Goal: Task Accomplishment & Management: Use online tool/utility

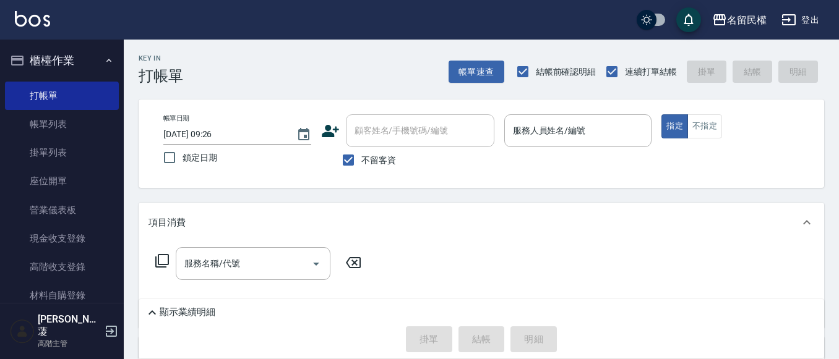
scroll to position [186, 0]
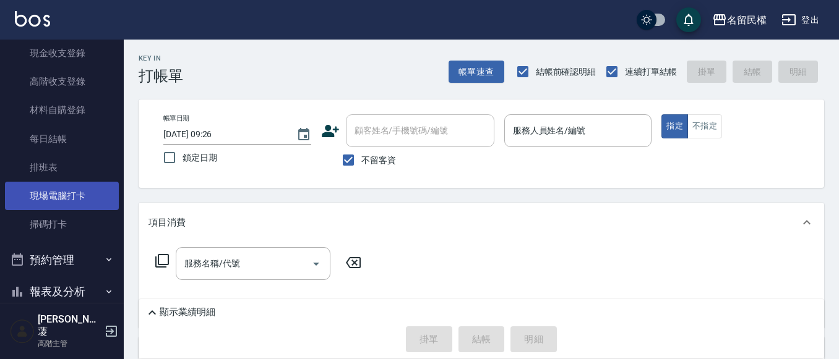
click at [75, 196] on link "現場電腦打卡" at bounding box center [62, 196] width 114 height 28
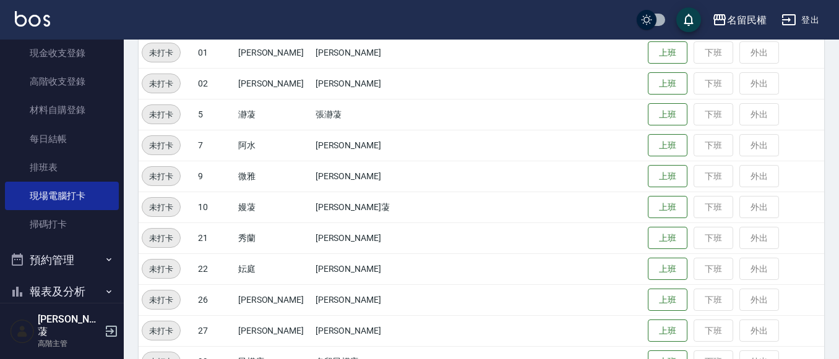
scroll to position [227, 0]
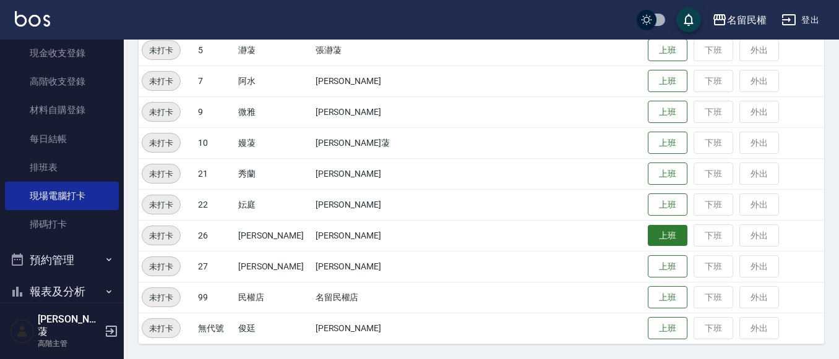
click at [651, 241] on button "上班" at bounding box center [668, 236] width 40 height 22
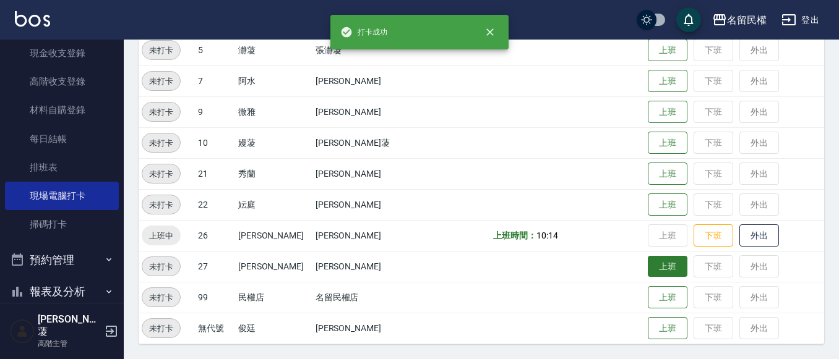
click at [648, 268] on button "上班" at bounding box center [668, 267] width 40 height 22
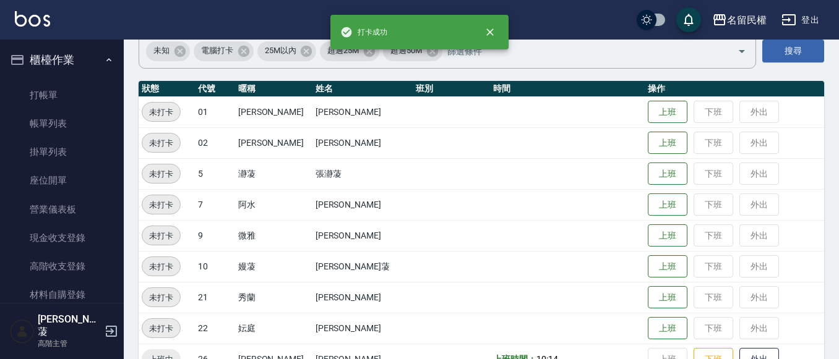
scroll to position [0, 0]
click at [64, 75] on button "櫃檯作業" at bounding box center [62, 61] width 114 height 32
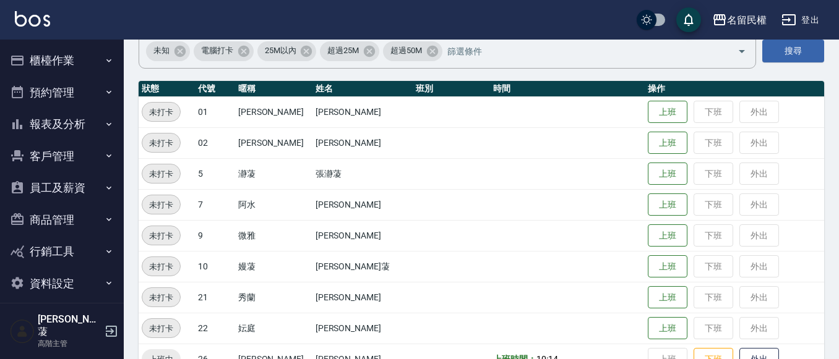
click at [64, 83] on ul "櫃檯作業 打帳單 帳單列表 掛單列表 座位開單 營業儀表板 現金收支登錄 高階收支登錄 材料自購登錄 每日結帳 排班表 現場電腦打卡 掃碼打卡 預約管理 預約…" at bounding box center [62, 172] width 114 height 265
click at [79, 60] on button "櫃檯作業" at bounding box center [62, 61] width 114 height 32
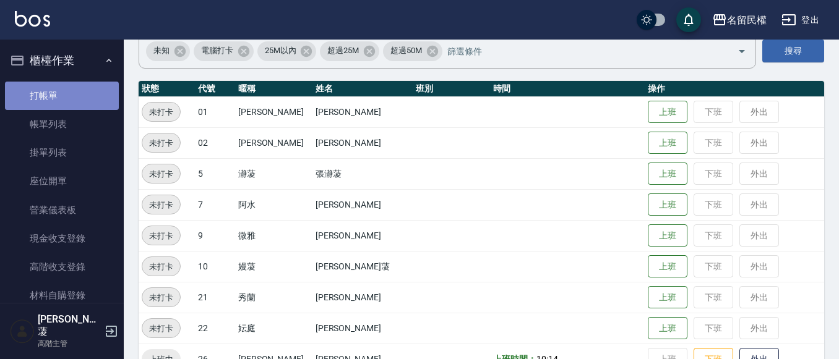
click at [62, 97] on link "打帳單" at bounding box center [62, 96] width 114 height 28
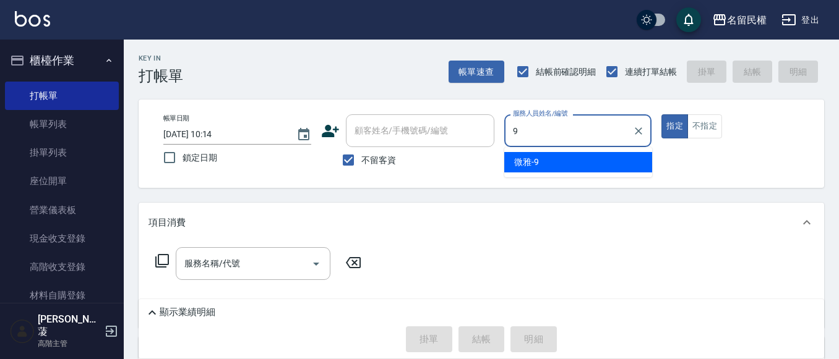
type input "微雅-9"
type button "true"
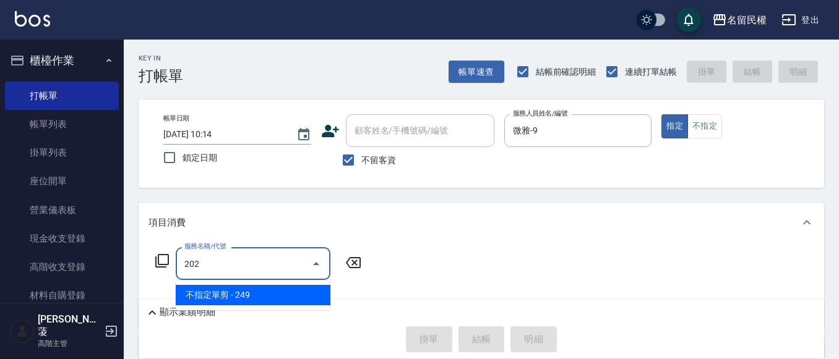
type input "不指定單剪(202)"
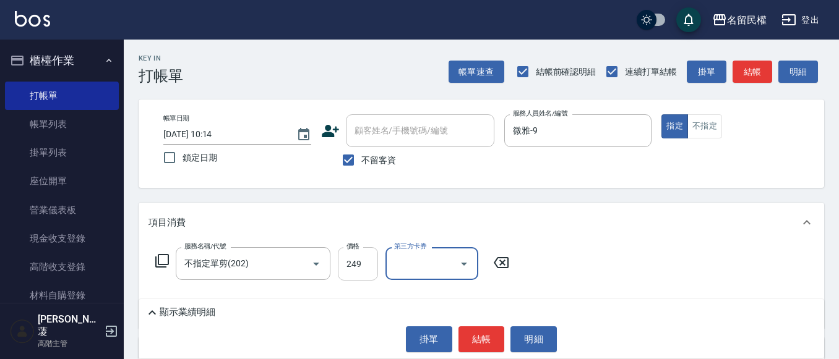
click at [375, 270] on input "249" at bounding box center [358, 263] width 40 height 33
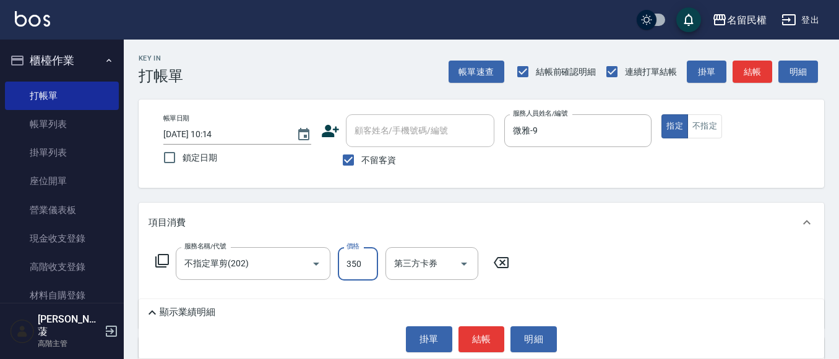
type input "350"
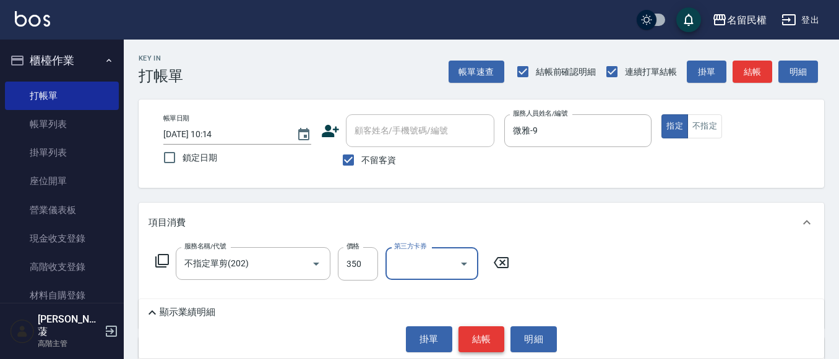
click at [464, 334] on button "結帳" at bounding box center [481, 340] width 46 height 26
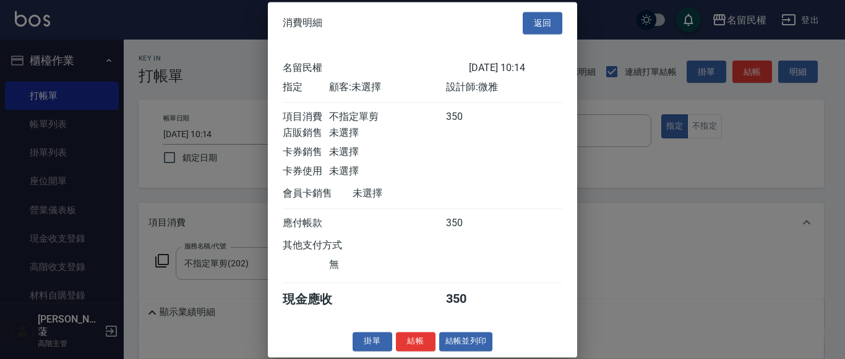
click at [416, 349] on div "消費明細 返回 名留民權 [DATE] 10:14 指定 顧客: 未選擇 設計師: 微雅 項目消費 不指定單剪 350 店販銷售 未選擇 卡券銷售 未選擇 卡…" at bounding box center [422, 180] width 309 height 356
drag, startPoint x: 416, startPoint y: 353, endPoint x: 411, endPoint y: 348, distance: 6.6
click at [415, 351] on button "結帳" at bounding box center [416, 341] width 40 height 19
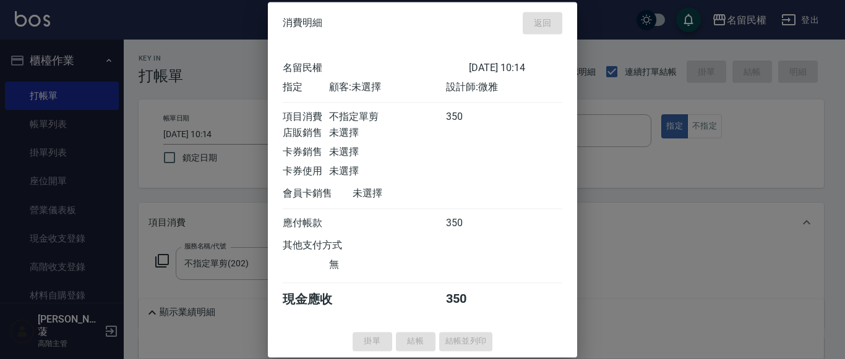
type input "[DATE] 10:44"
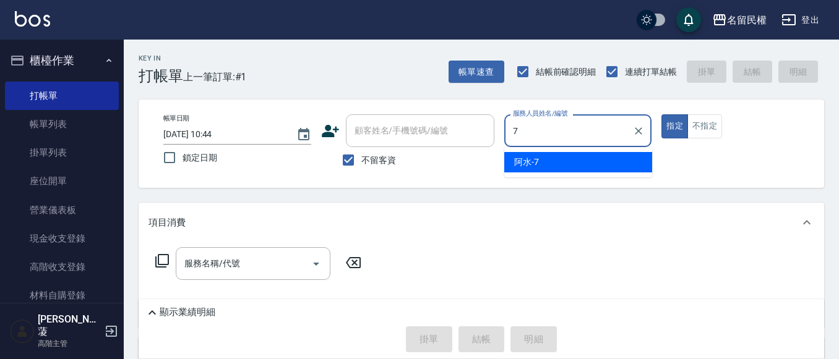
type input "阿水-7"
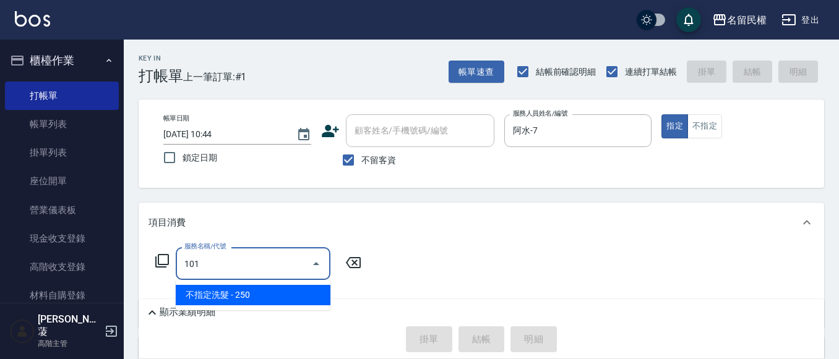
type input "不指定洗髮(101)"
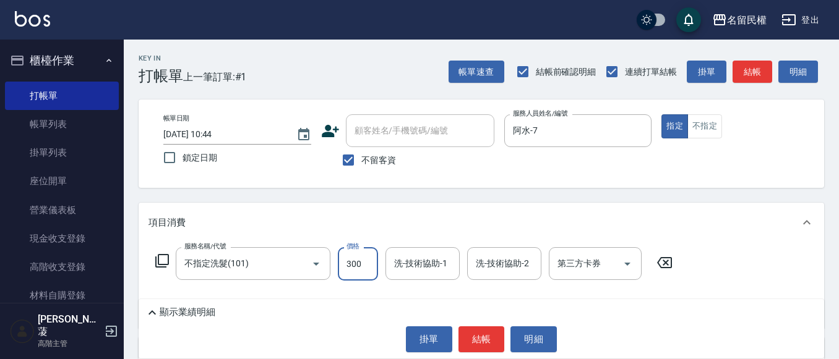
type input "300"
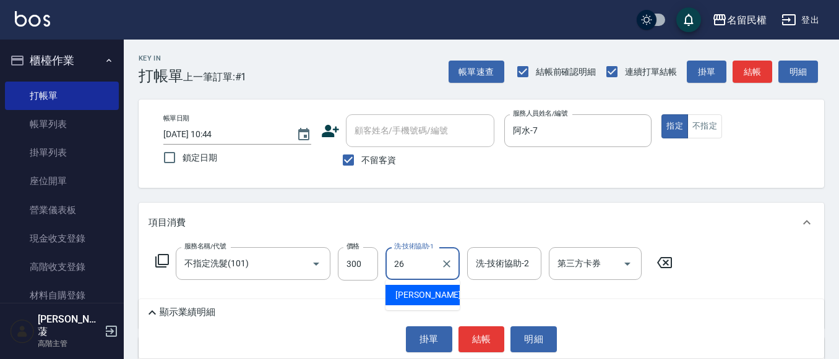
type input "沅莘-26"
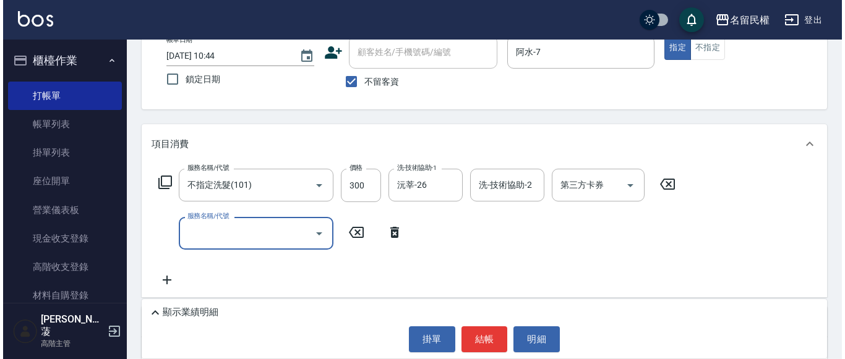
scroll to position [124, 0]
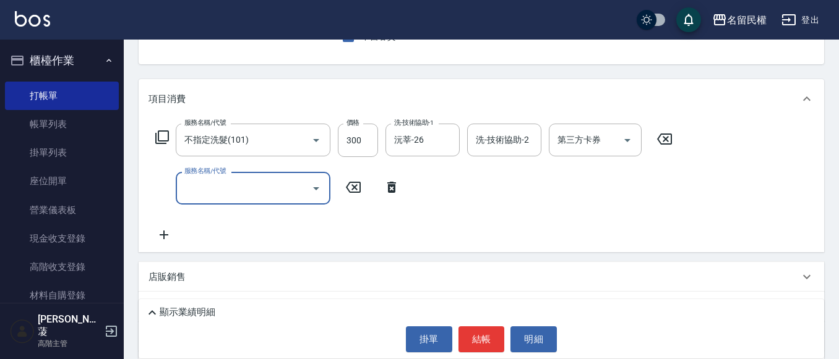
click at [395, 191] on icon at bounding box center [391, 187] width 9 height 11
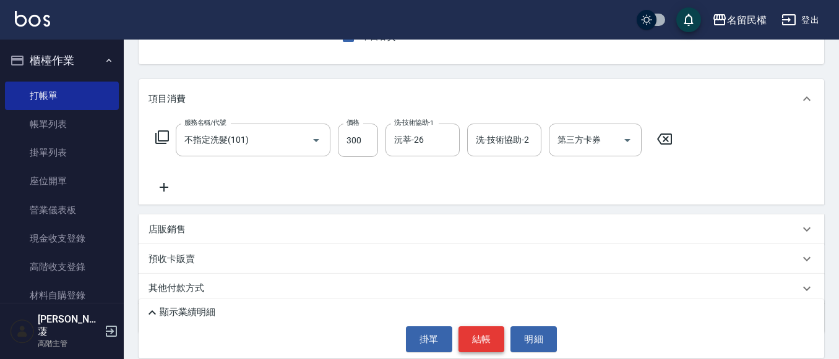
click at [471, 336] on button "結帳" at bounding box center [481, 340] width 46 height 26
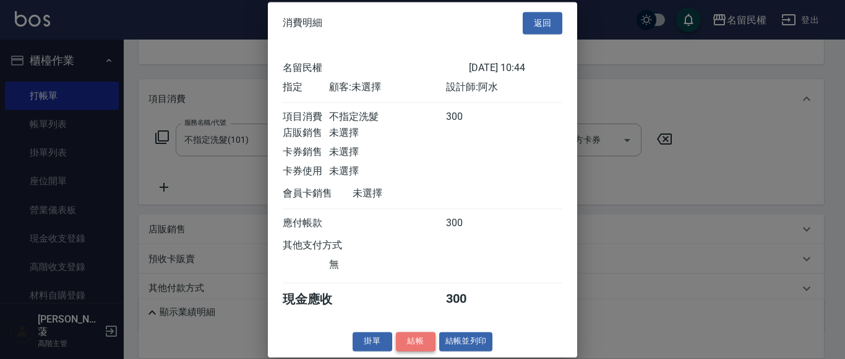
click at [411, 351] on button "結帳" at bounding box center [416, 341] width 40 height 19
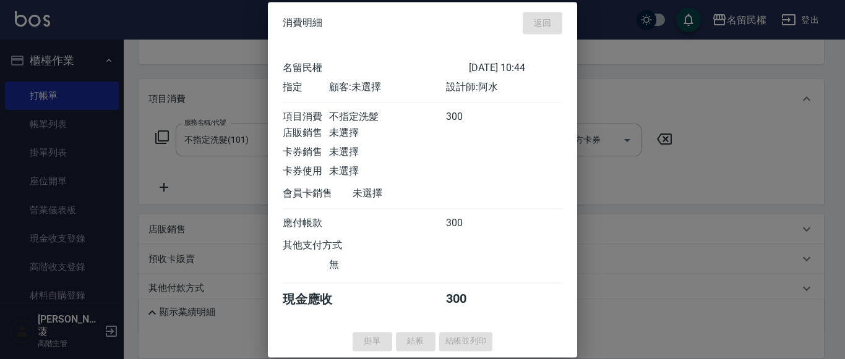
type input "[DATE] 10:46"
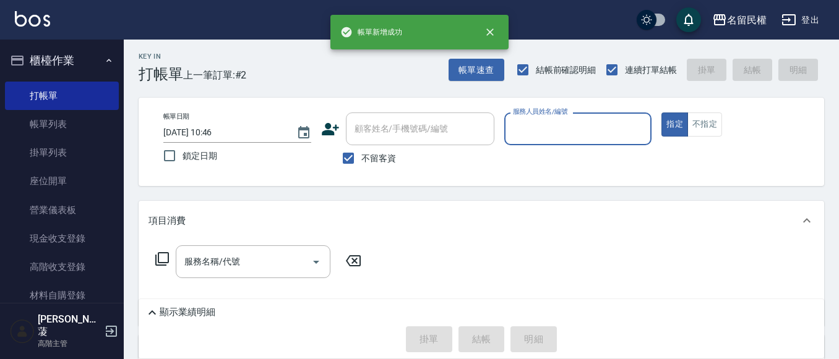
scroll to position [0, 0]
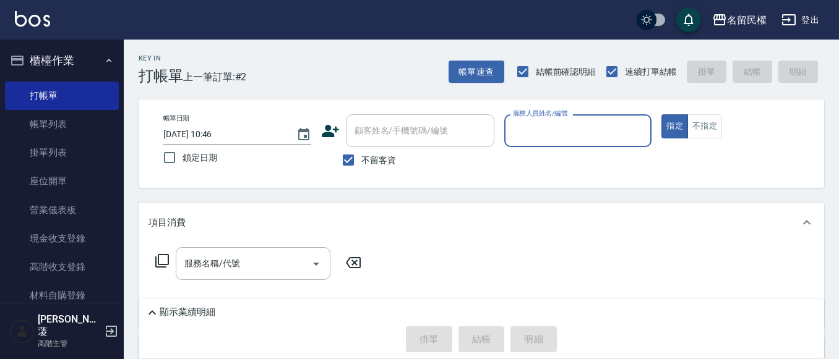
click at [565, 139] on div "服務人員姓名/編號" at bounding box center [578, 130] width 148 height 33
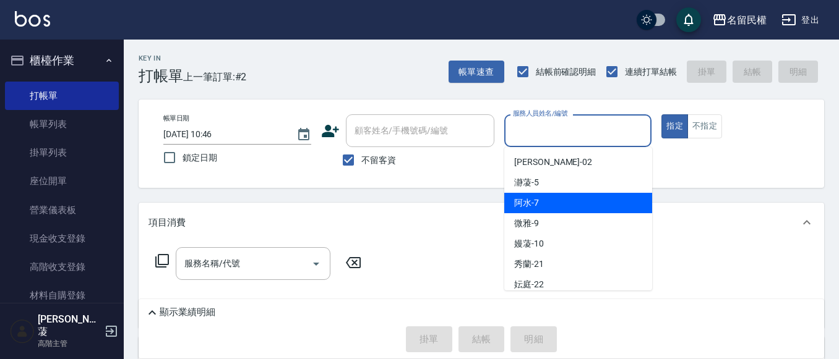
click at [547, 193] on div "阿水 -7" at bounding box center [578, 203] width 148 height 20
type input "阿水-7"
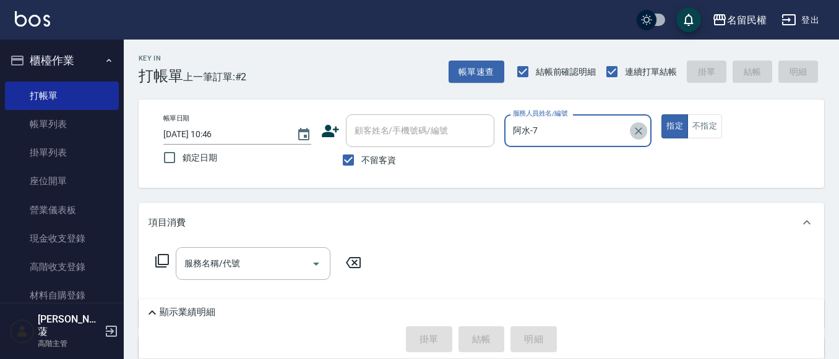
click at [638, 126] on icon "Clear" at bounding box center [638, 131] width 12 height 12
click at [586, 143] on div "服務人員姓名/編號" at bounding box center [578, 130] width 148 height 33
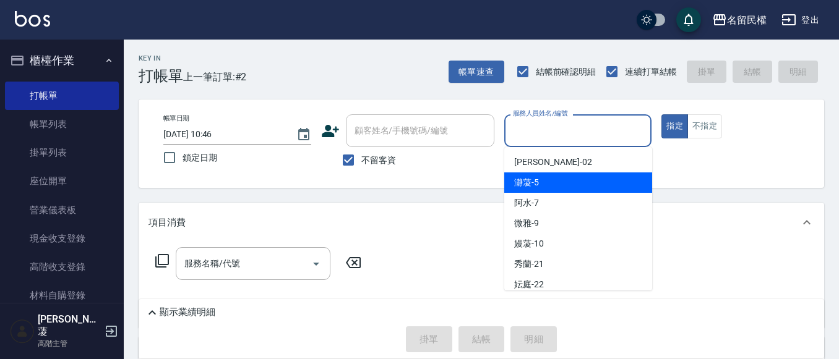
click at [555, 177] on div "瀞蓤 -5" at bounding box center [578, 183] width 148 height 20
type input "瀞蓤-5"
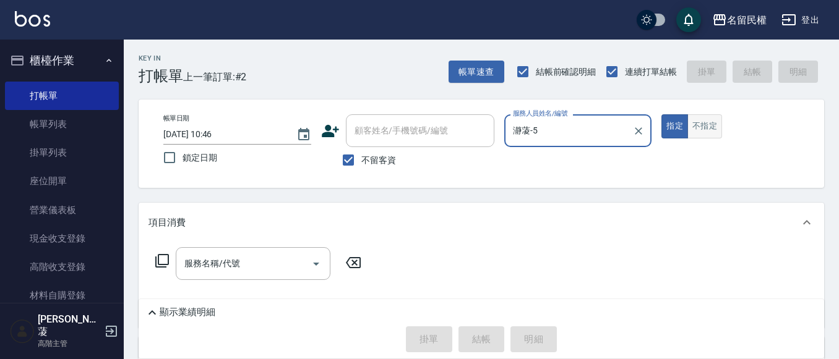
click at [706, 132] on button "不指定" at bounding box center [704, 126] width 35 height 24
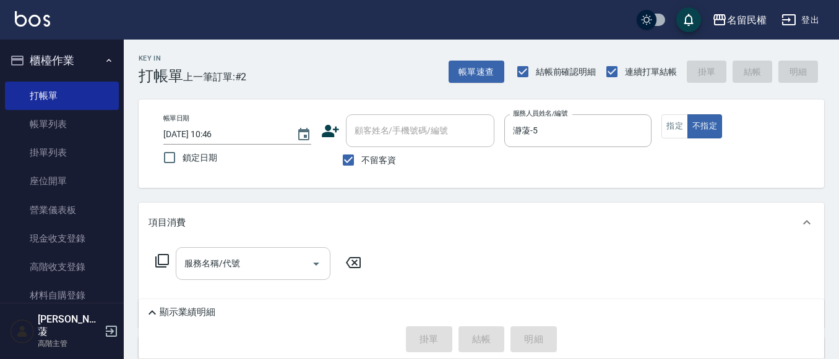
click at [259, 265] on input "服務名稱/代號" at bounding box center [243, 264] width 125 height 22
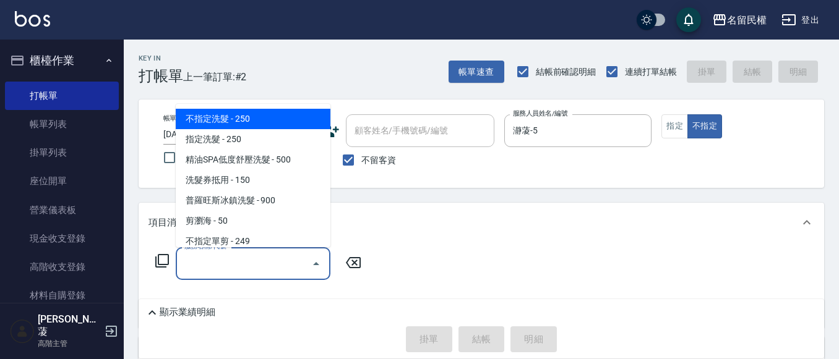
drag, startPoint x: 249, startPoint y: 121, endPoint x: 269, endPoint y: 162, distance: 45.4
click at [250, 122] on span "不指定洗髮 - 250" at bounding box center [253, 119] width 155 height 20
type input "不指定洗髮(101)"
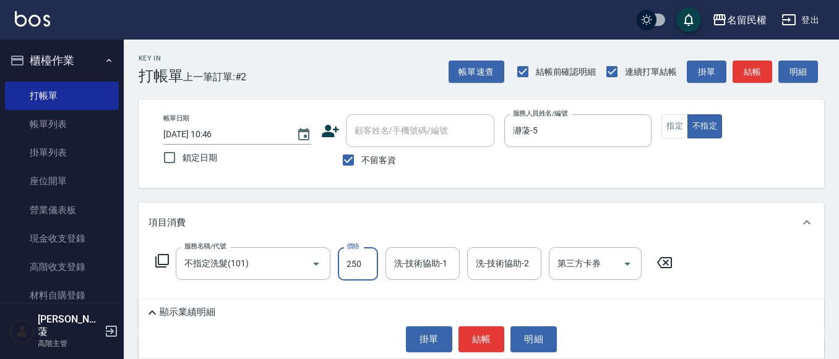
click at [364, 260] on input "250" at bounding box center [358, 263] width 40 height 33
type input "300"
click at [408, 265] on input "2" at bounding box center [422, 264] width 63 height 22
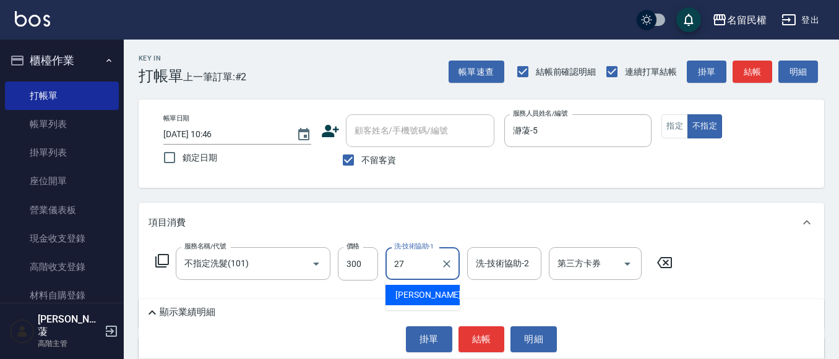
type input "[PERSON_NAME]-27"
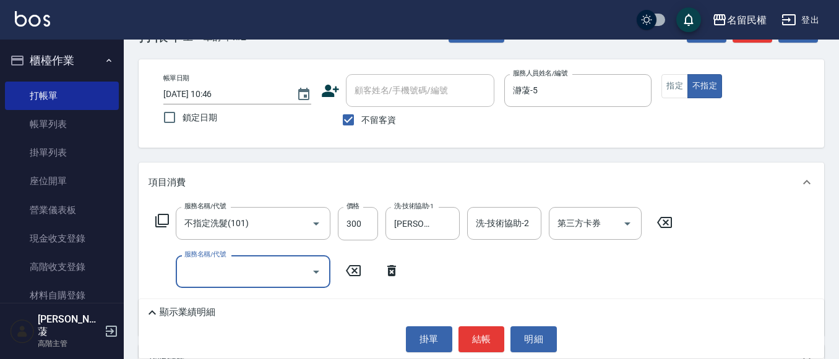
scroll to position [62, 0]
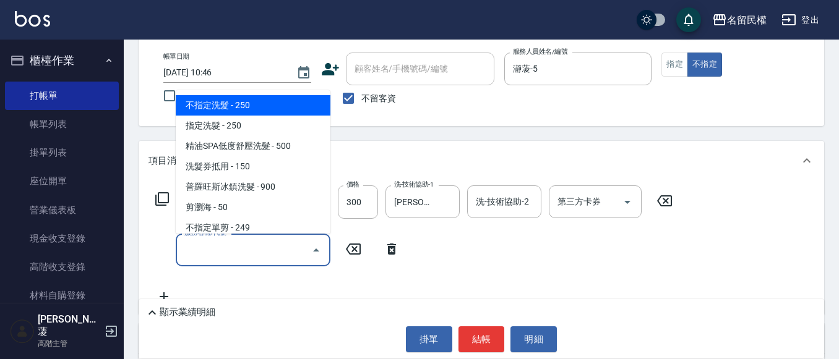
click at [247, 247] on input "服務名稱/代號" at bounding box center [243, 250] width 125 height 22
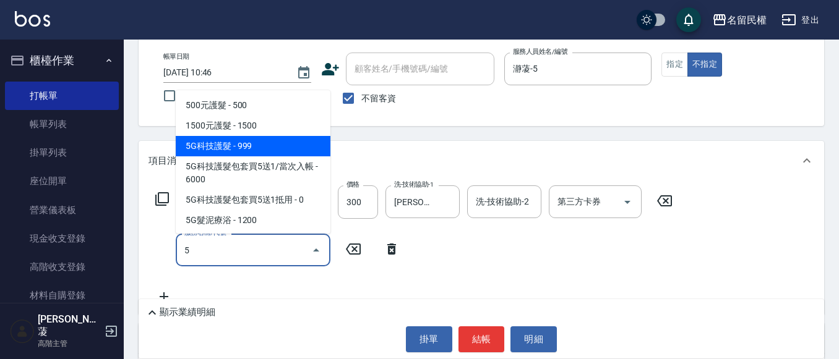
click at [202, 148] on span "5G科技護髮 - 999" at bounding box center [253, 146] width 155 height 20
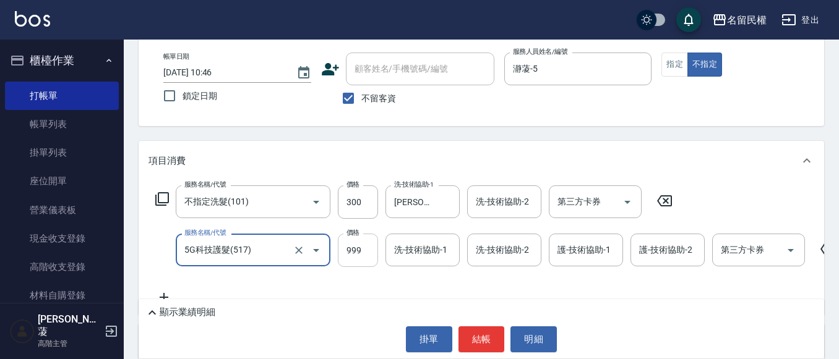
type input "5G科技護髮(517)"
click at [362, 257] on input "999" at bounding box center [358, 250] width 40 height 33
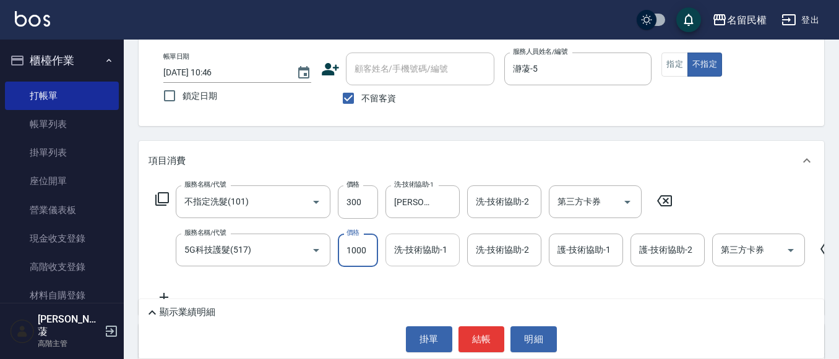
click at [407, 262] on div "洗-技術協助-1" at bounding box center [422, 250] width 74 height 33
type input "1000"
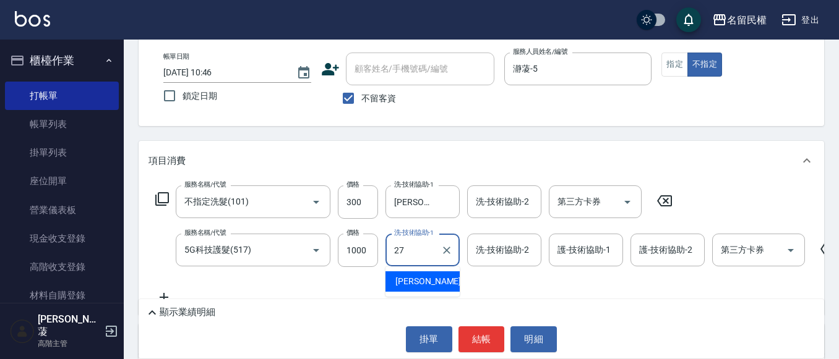
click at [436, 284] on div "[PERSON_NAME] -27" at bounding box center [422, 281] width 74 height 20
type input "[PERSON_NAME]-27"
click at [562, 250] on input "護-技術協助-1" at bounding box center [585, 250] width 63 height 22
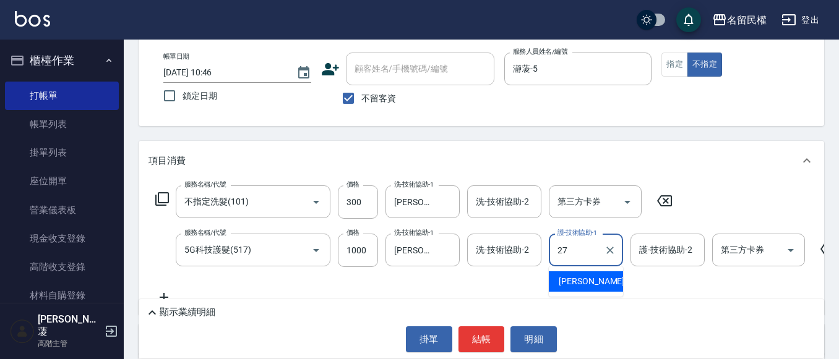
click at [586, 281] on span "[PERSON_NAME] -27" at bounding box center [597, 281] width 78 height 13
type input "[PERSON_NAME]-27"
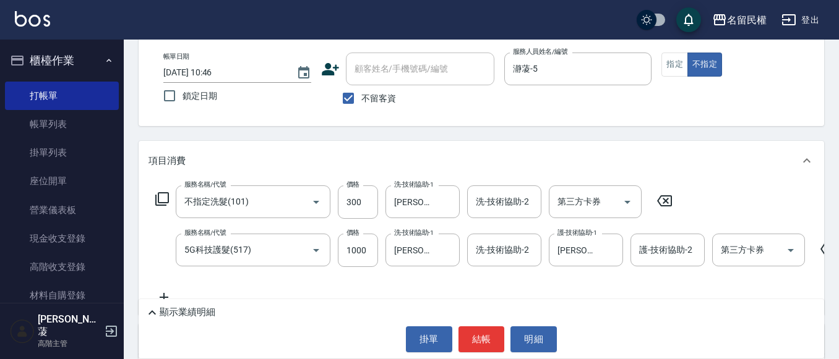
click at [400, 138] on div "Key In 打帳單 上一筆訂單:#2 帳單速查 結帳前確認明細 連續打單結帳 掛單 結帳 明細 帳單日期 [DATE] 10:46 鎖定日期 顧客姓名/手機…" at bounding box center [481, 245] width 715 height 534
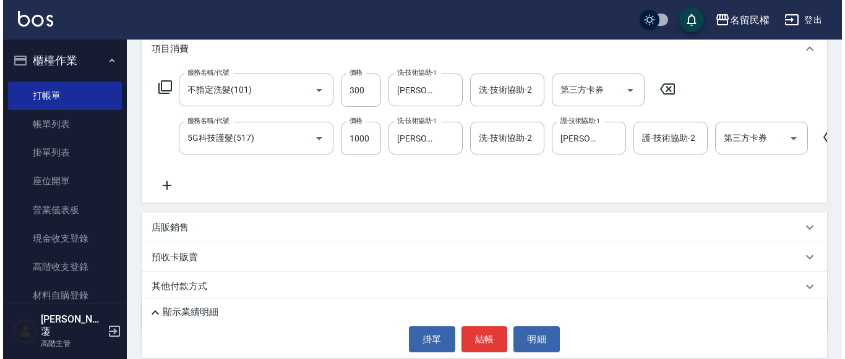
scroll to position [186, 0]
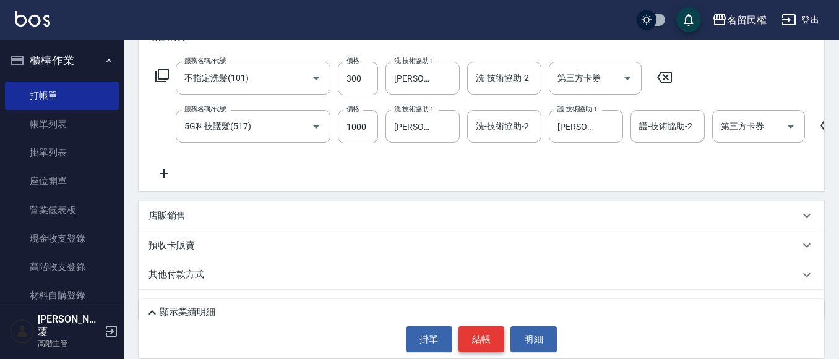
click at [502, 339] on button "結帳" at bounding box center [481, 340] width 46 height 26
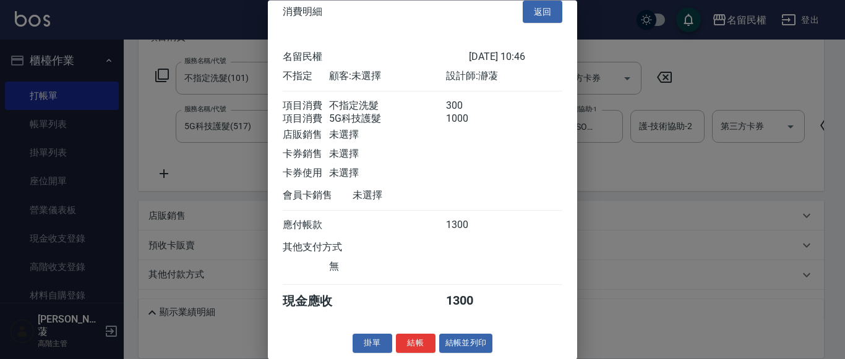
scroll to position [31, 0]
click at [420, 339] on button "結帳" at bounding box center [416, 344] width 40 height 19
type input "[DATE] 10:47"
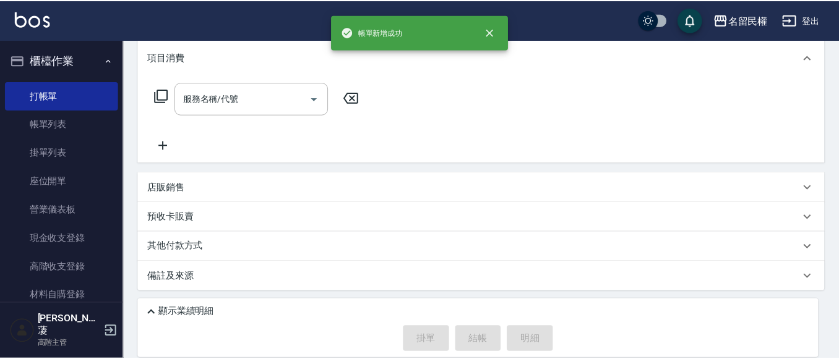
scroll to position [0, 0]
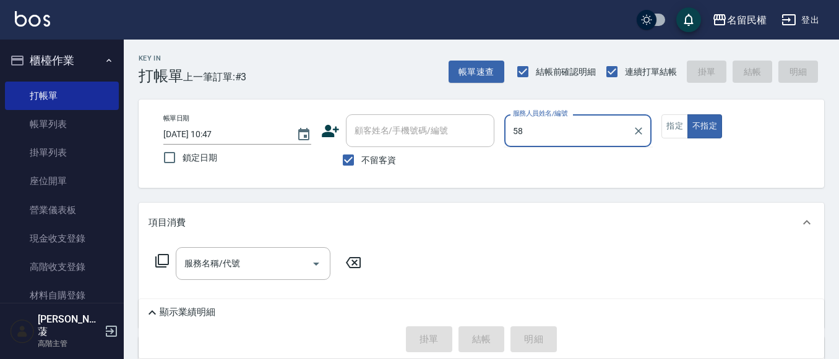
type input "5"
type input "4"
type input "5\"
click at [687, 114] on button "不指定" at bounding box center [704, 126] width 35 height 24
type button "false"
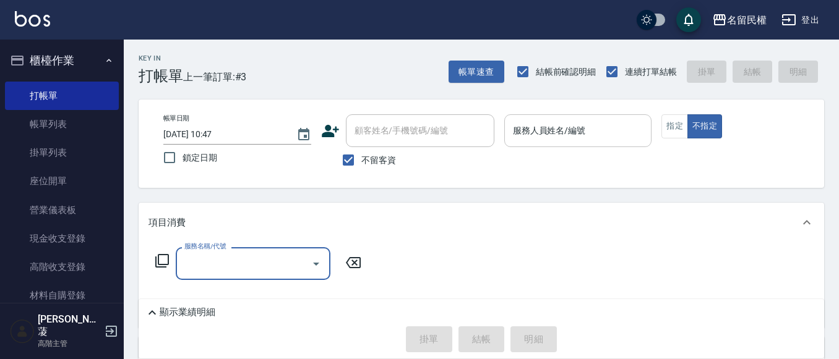
click at [596, 130] on input "服務人員姓名/編號" at bounding box center [578, 131] width 137 height 22
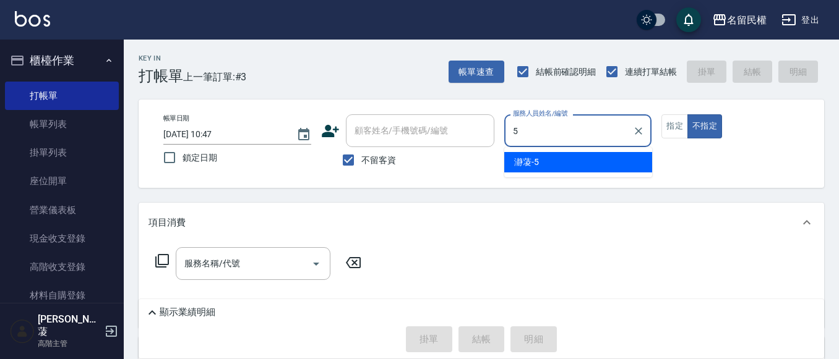
type input "瀞蓤-5"
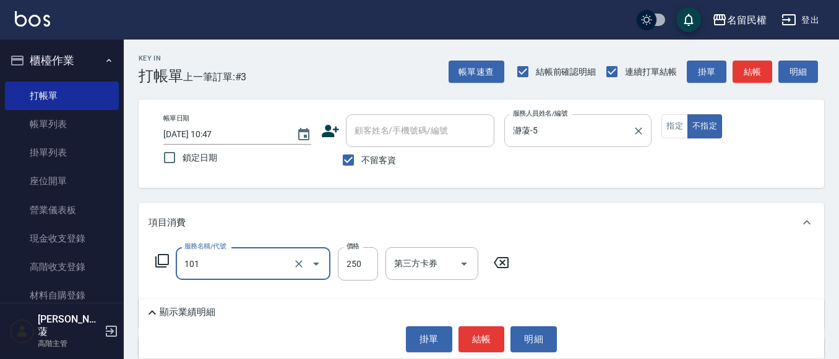
type input "不指定洗髮(101)"
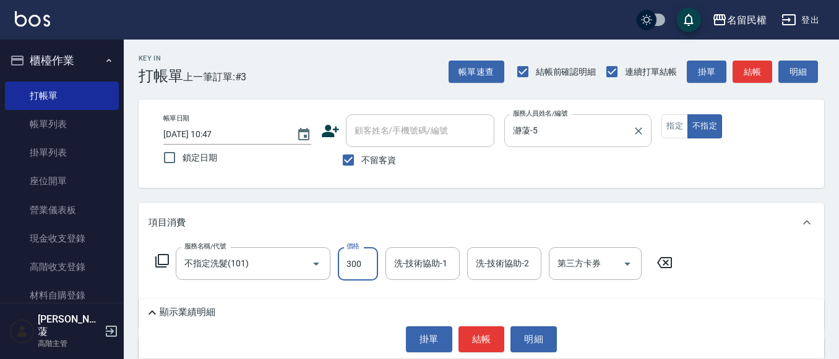
type input "300"
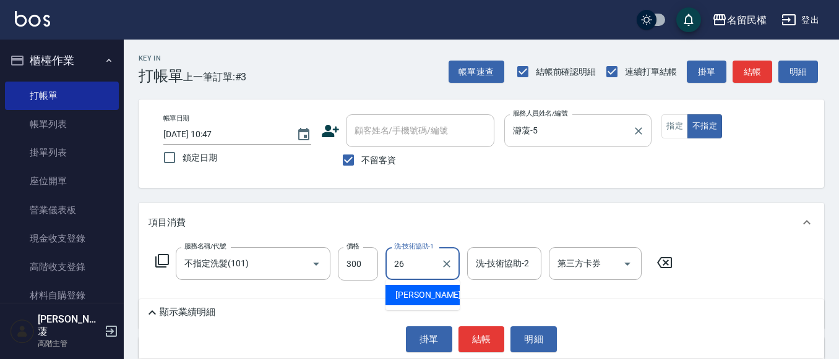
type input "沅莘-26"
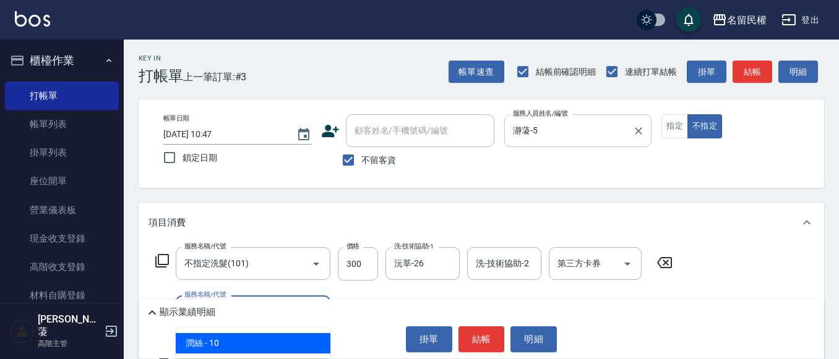
type input "[PERSON_NAME](701)"
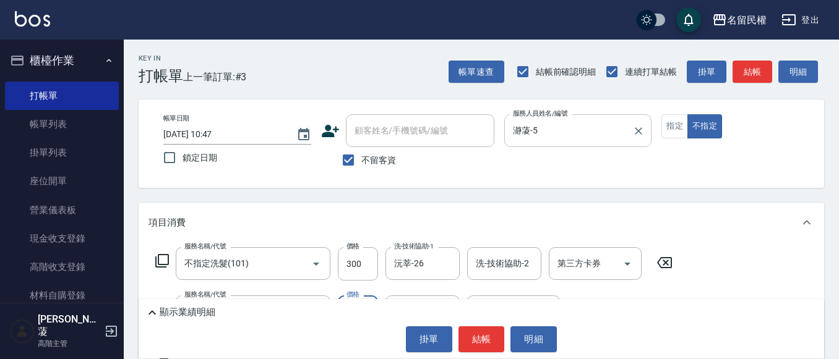
type input "30"
type input "沅莘-26"
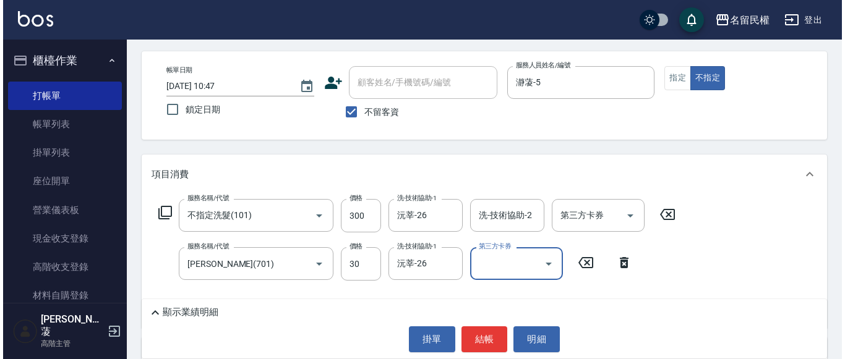
scroll to position [62, 0]
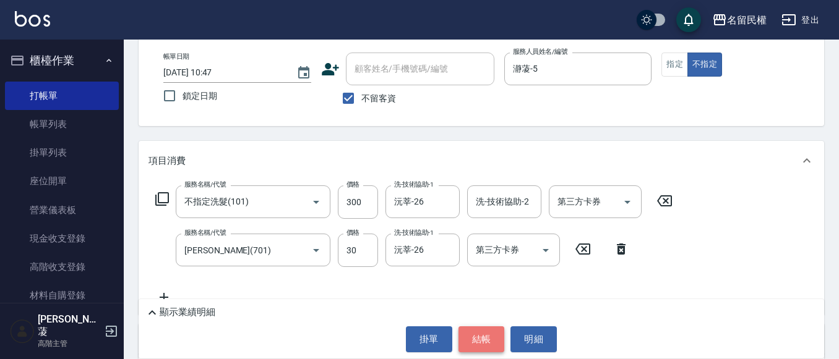
click at [482, 337] on button "結帳" at bounding box center [481, 340] width 46 height 26
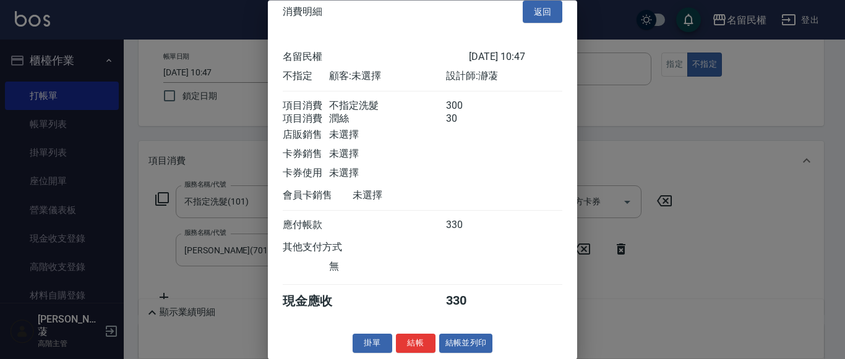
scroll to position [31, 0]
click at [426, 335] on button "結帳" at bounding box center [416, 344] width 40 height 19
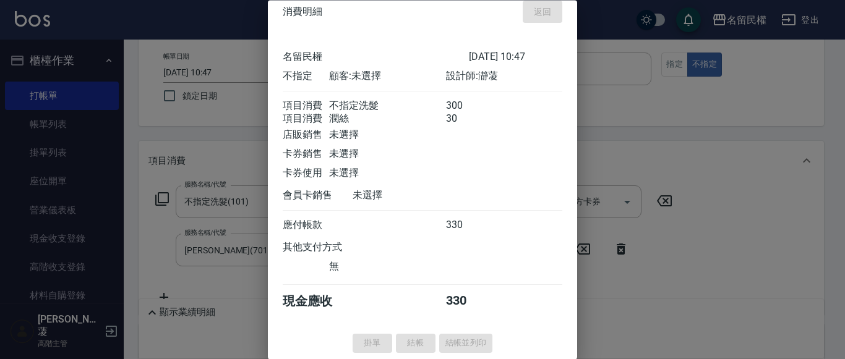
type input "[DATE] 11:10"
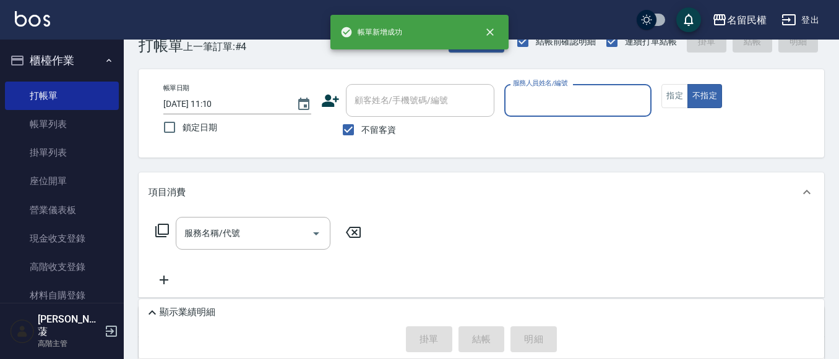
scroll to position [0, 0]
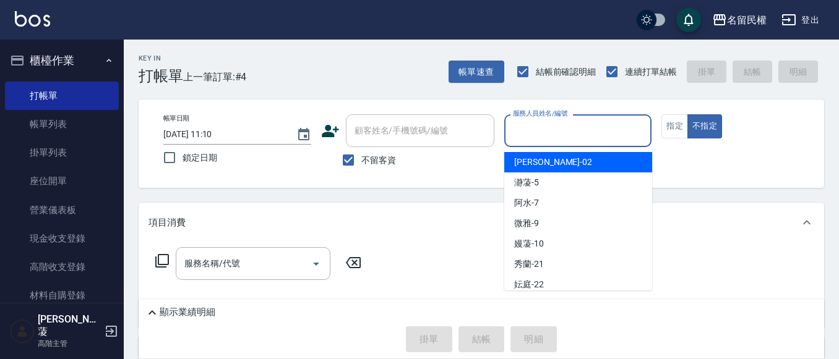
click at [594, 125] on input "服務人員姓名/編號" at bounding box center [578, 131] width 137 height 22
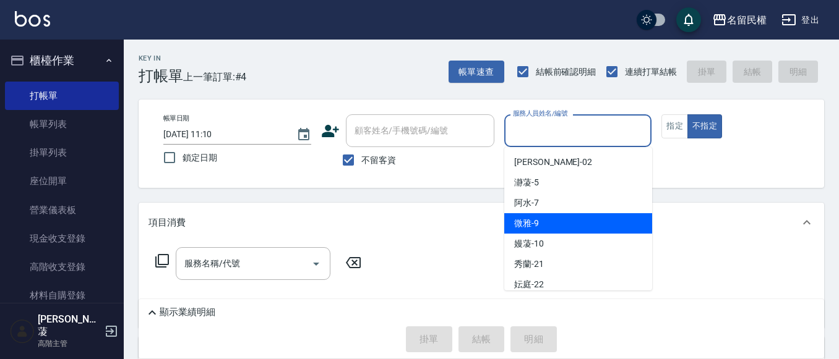
click at [521, 224] on span "微雅 -9" at bounding box center [526, 223] width 25 height 13
type input "微雅-9"
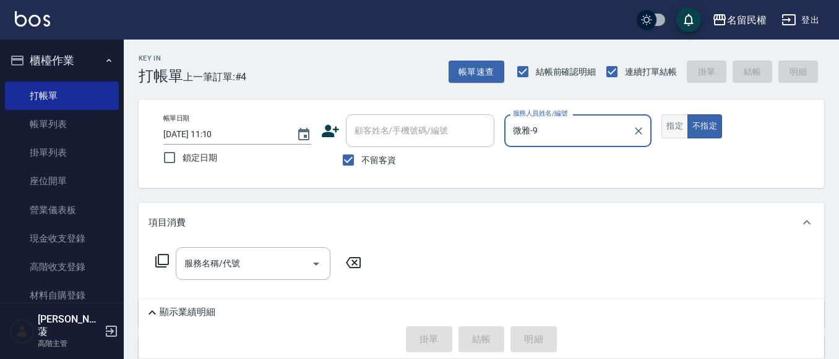
click at [683, 122] on button "指定" at bounding box center [674, 126] width 27 height 24
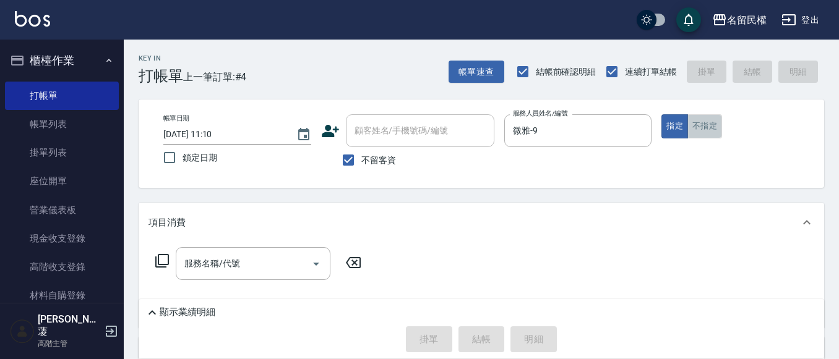
click at [703, 137] on button "不指定" at bounding box center [704, 126] width 35 height 24
click at [276, 273] on input "服務名稱/代號" at bounding box center [243, 264] width 125 height 22
click at [674, 133] on button "指定" at bounding box center [674, 126] width 27 height 24
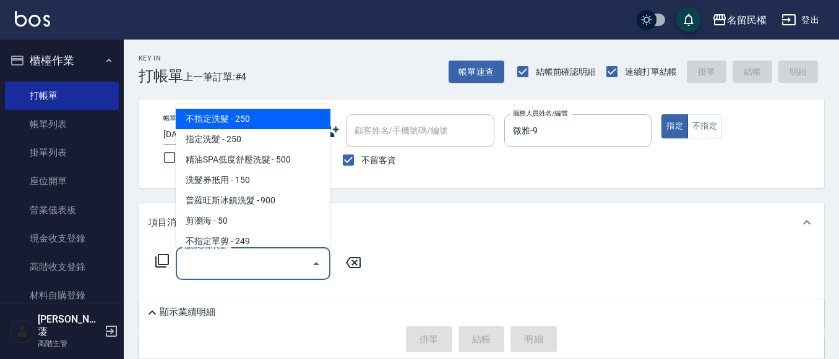
click at [218, 268] on input "服務名稱/代號" at bounding box center [243, 264] width 125 height 22
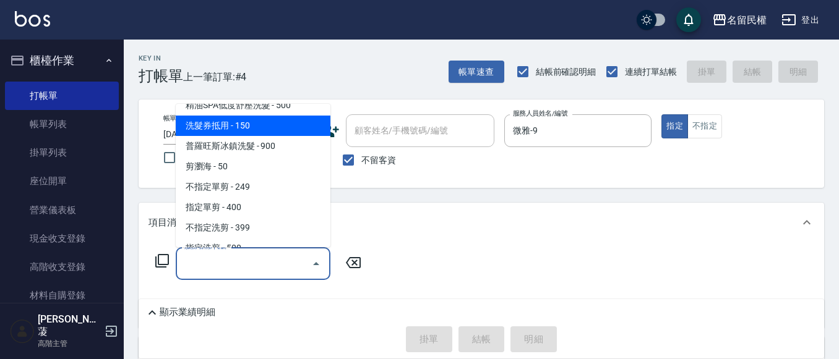
scroll to position [124, 0]
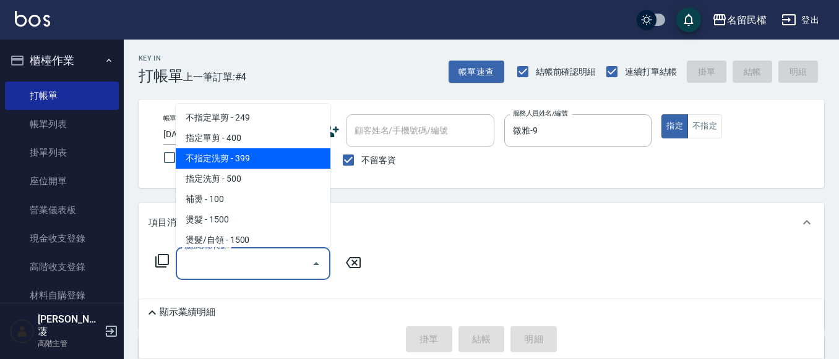
click at [233, 161] on span "不指定洗剪 - 399" at bounding box center [253, 158] width 155 height 20
type input "不指定洗剪(204)"
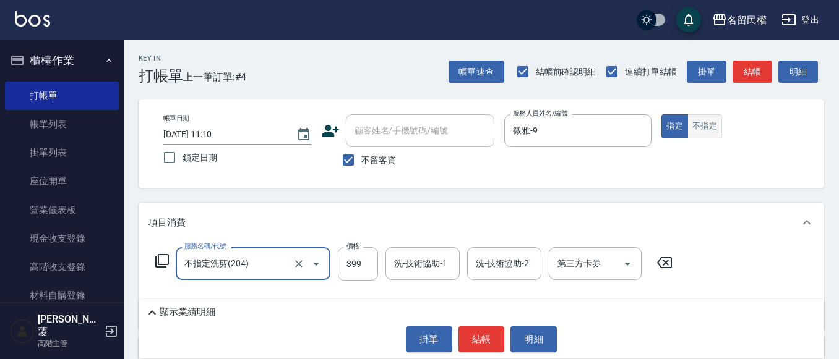
click at [704, 132] on button "不指定" at bounding box center [704, 126] width 35 height 24
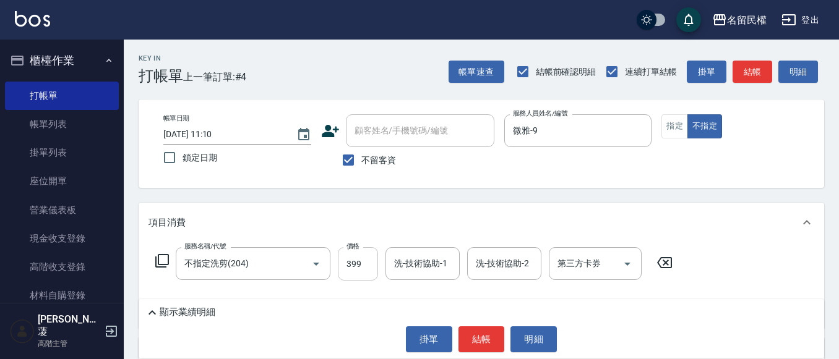
click at [361, 267] on input "399" at bounding box center [358, 263] width 40 height 33
type input "500"
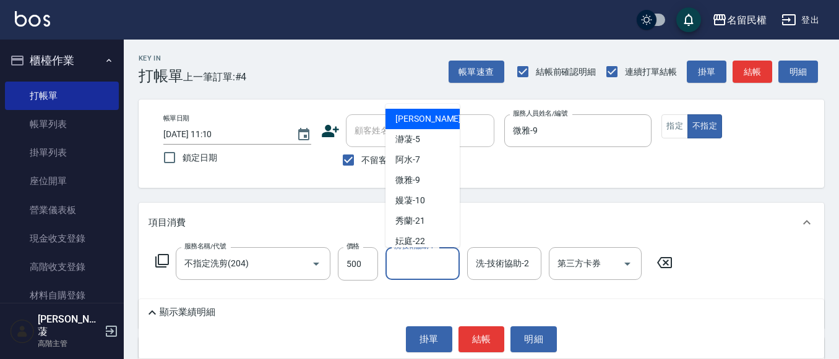
click at [424, 267] on input "洗-技術協助-1" at bounding box center [422, 264] width 63 height 22
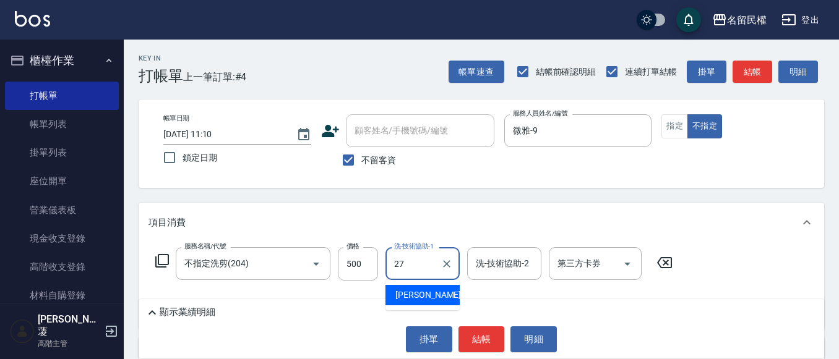
type input "[PERSON_NAME]-27"
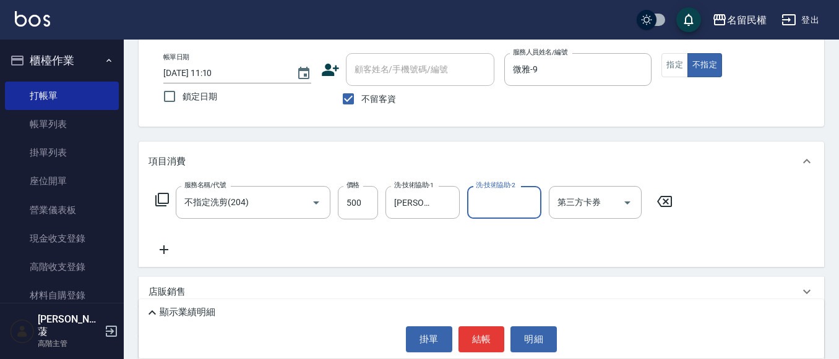
scroll to position [62, 0]
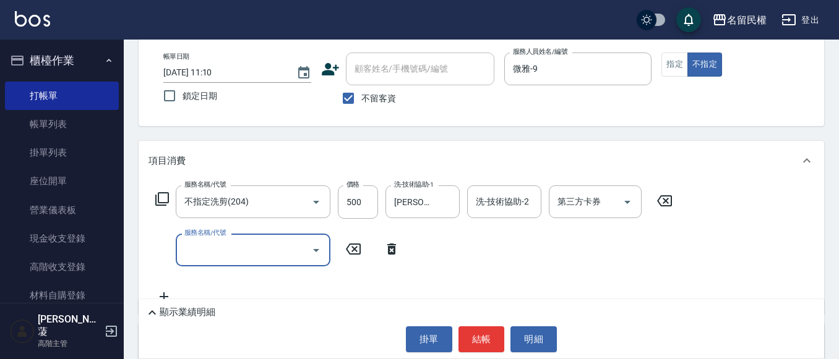
click at [210, 249] on input "服務名稱/代號" at bounding box center [243, 250] width 125 height 22
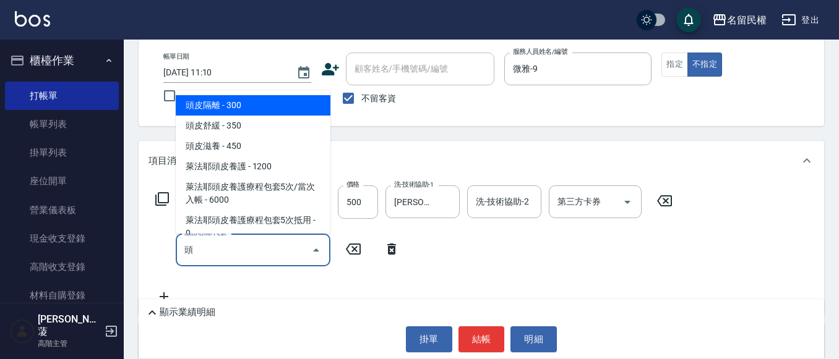
click at [207, 106] on span "頭皮隔離 - 300" at bounding box center [253, 105] width 155 height 20
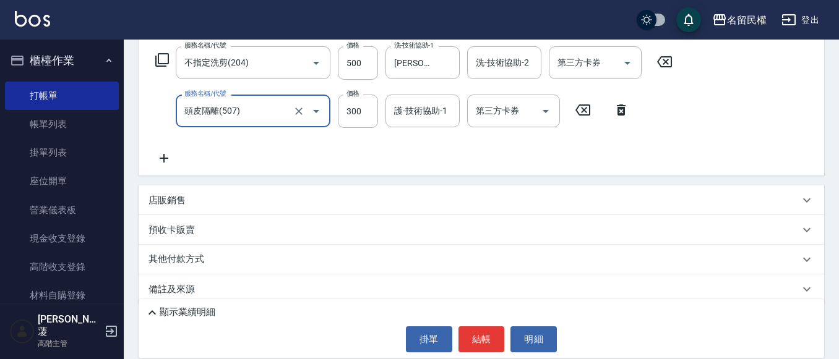
scroll to position [214, 0]
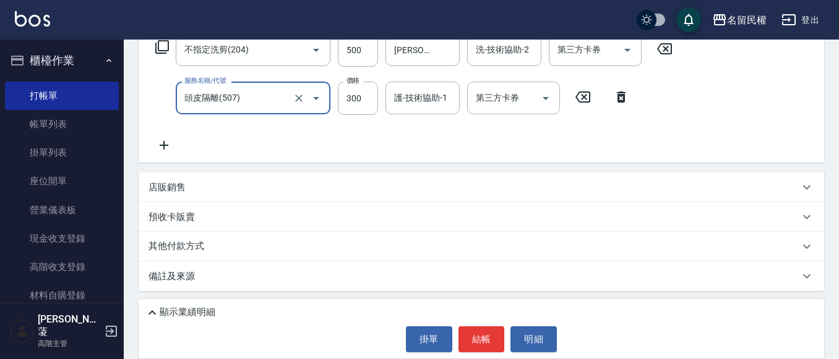
type input "頭皮隔離(507)"
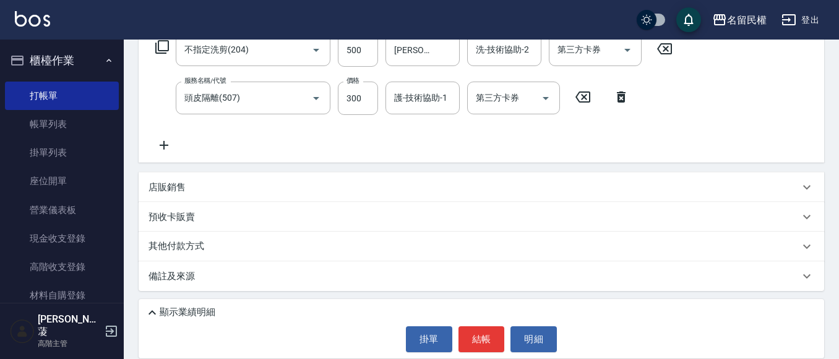
click at [169, 147] on icon at bounding box center [163, 145] width 31 height 15
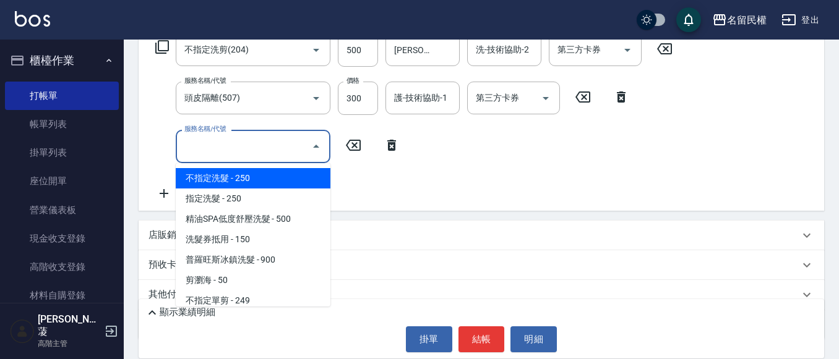
click at [216, 154] on input "服務名稱/代號" at bounding box center [243, 146] width 125 height 22
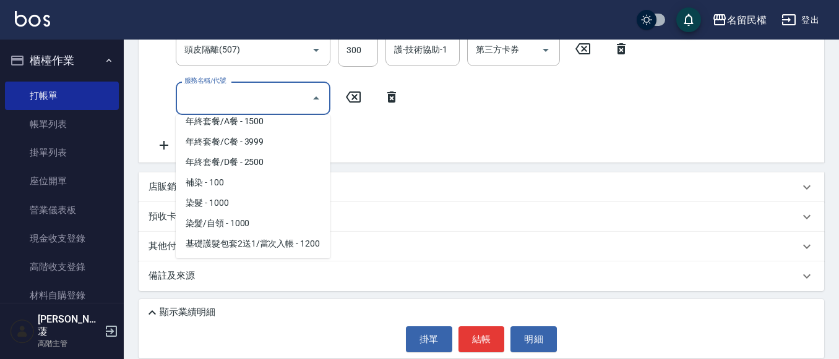
scroll to position [309, 0]
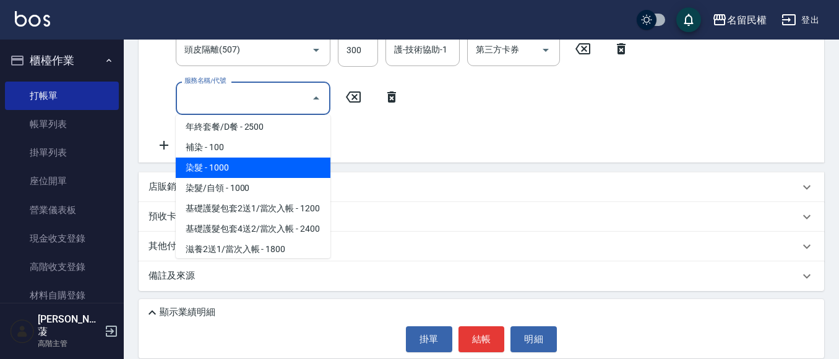
click at [218, 170] on span "染髮 - 1000" at bounding box center [253, 168] width 155 height 20
type input "染髮(402)"
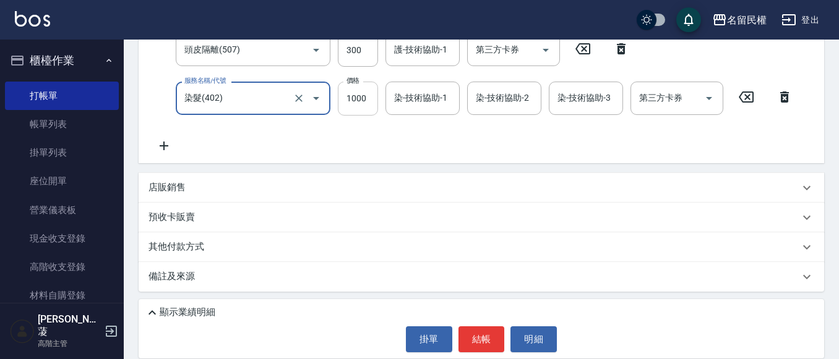
click at [358, 103] on input "1000" at bounding box center [358, 98] width 40 height 33
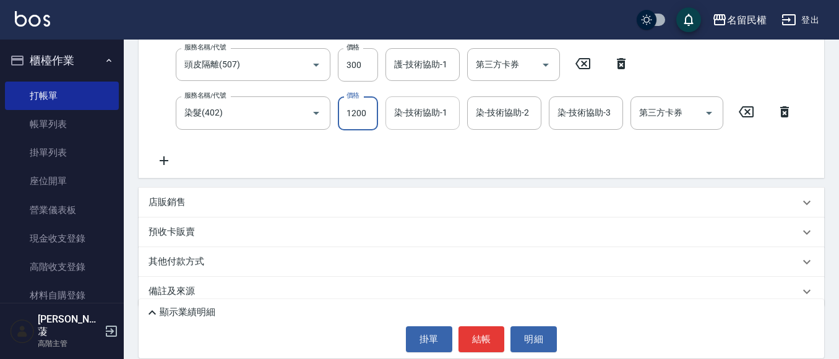
type input "1200"
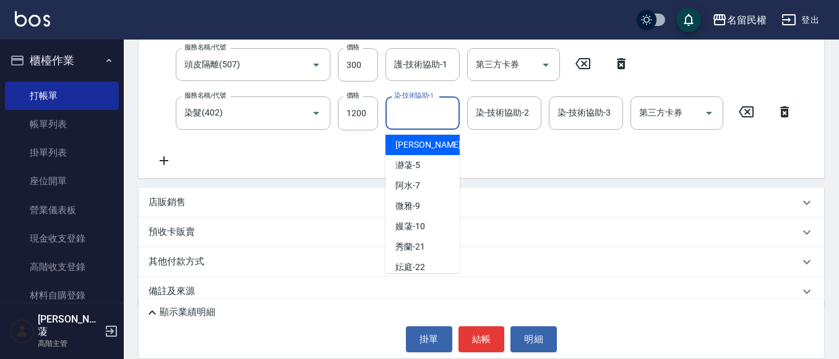
click at [435, 118] on input "染-技術協助-1" at bounding box center [422, 113] width 63 height 22
type input "[PERSON_NAME]-27"
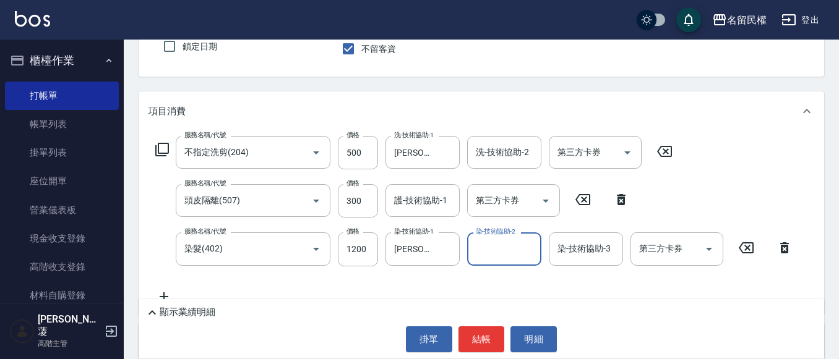
scroll to position [62, 0]
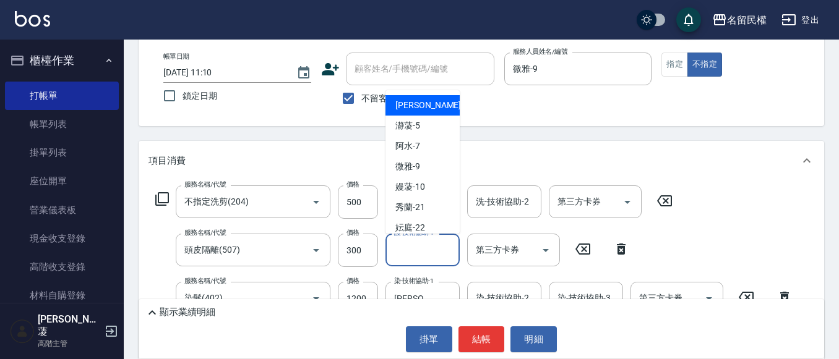
click at [415, 254] on input "護-技術協助-1" at bounding box center [422, 250] width 63 height 22
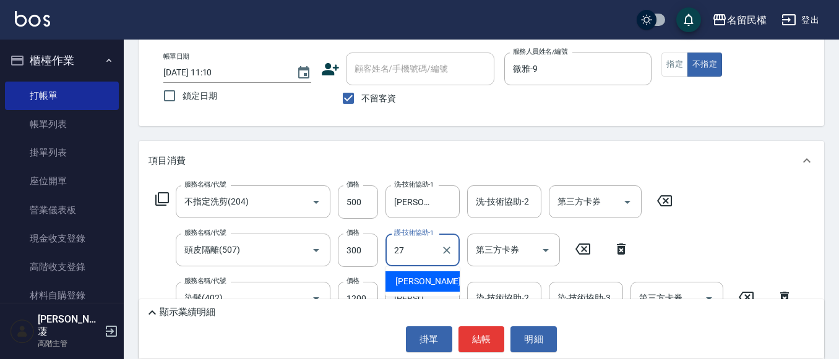
type input "[PERSON_NAME]-27"
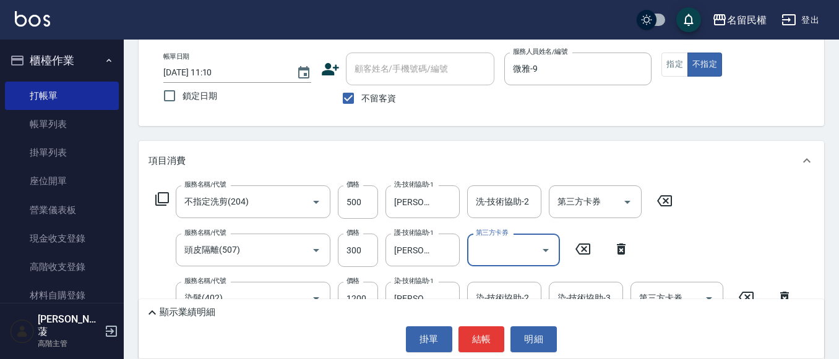
click at [440, 121] on div "帳單日期 [DATE] 11:10 鎖定日期 顧客姓名/手機號碼/編號 顧客姓名/手機號碼/編號 不留客資 服務人員姓名/編號 微雅-9 服務人員姓名/編號 …" at bounding box center [481, 82] width 685 height 88
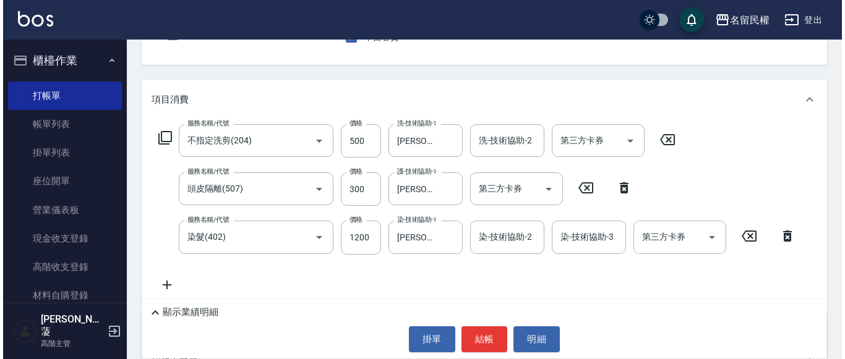
scroll to position [124, 0]
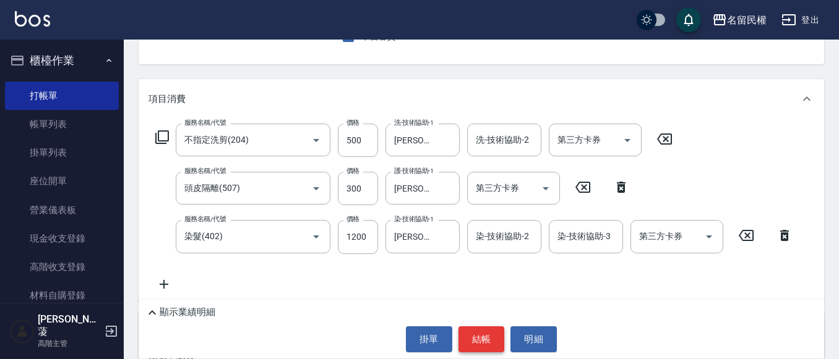
click at [479, 346] on button "結帳" at bounding box center [481, 340] width 46 height 26
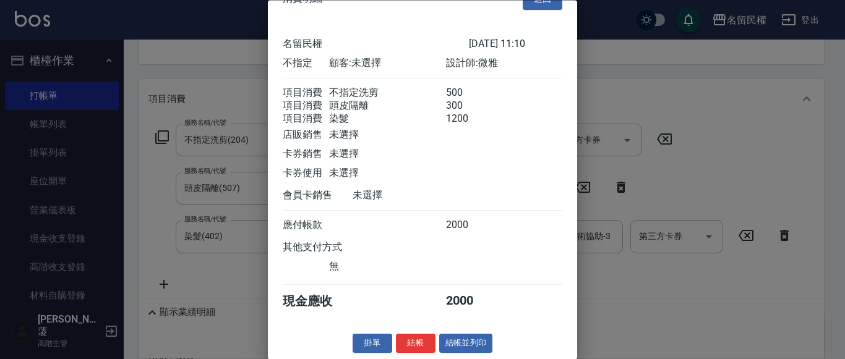
scroll to position [46, 0]
click at [413, 339] on button "結帳" at bounding box center [416, 344] width 40 height 19
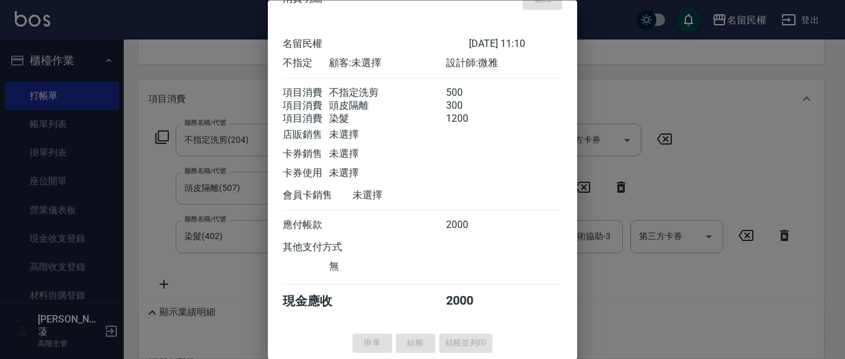
type input "[DATE] 11:11"
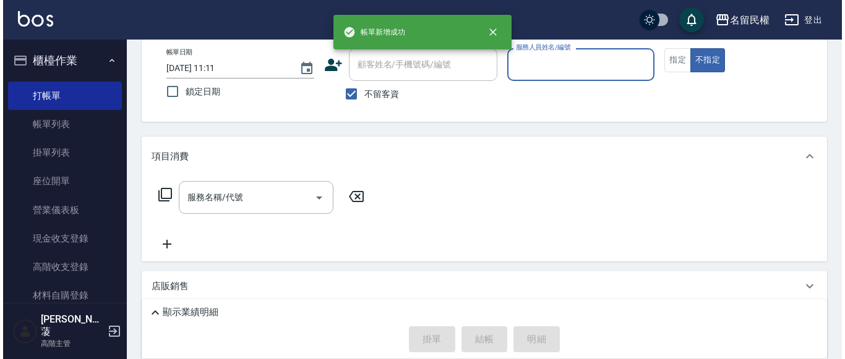
scroll to position [0, 0]
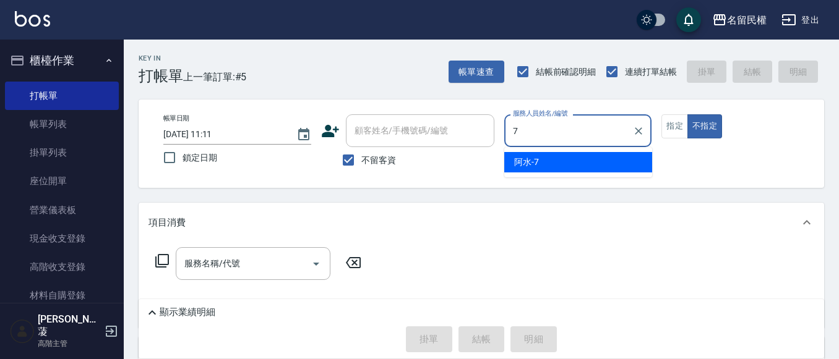
type input "阿水-7"
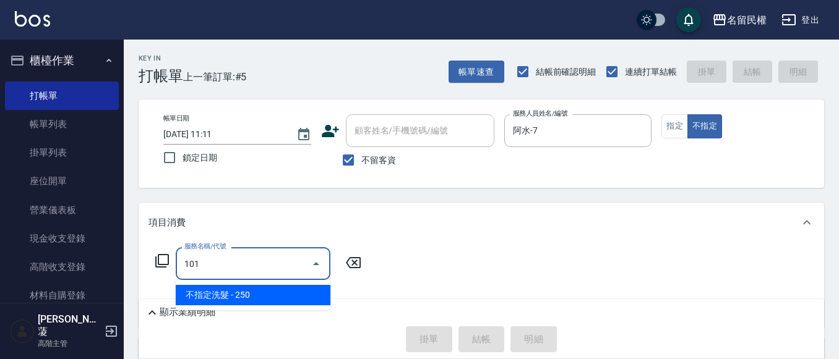
type input "不指定洗髮(101)"
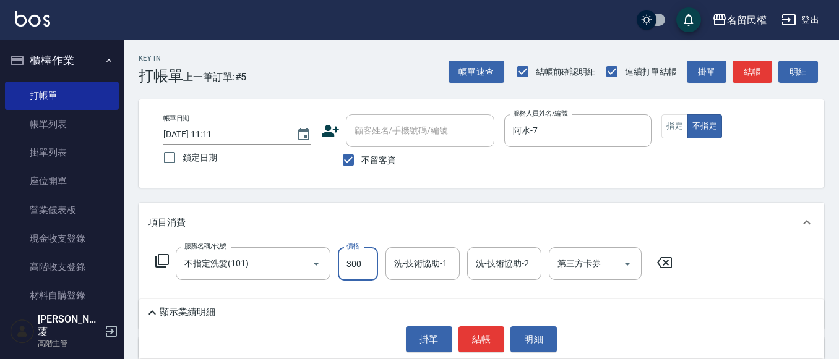
type input "300"
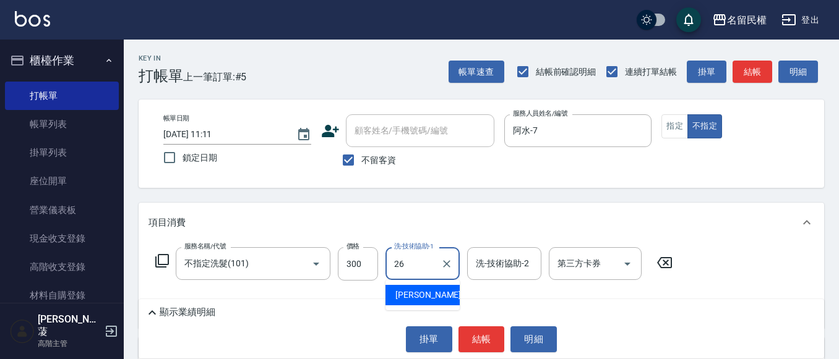
type input "沅莘-26"
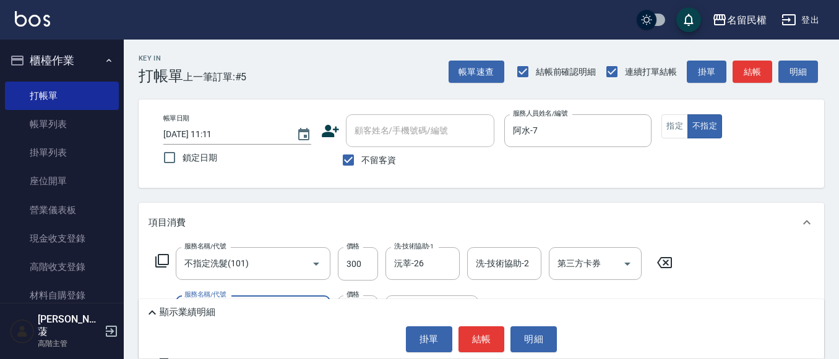
type input "[PERSON_NAME](701)"
type input "30"
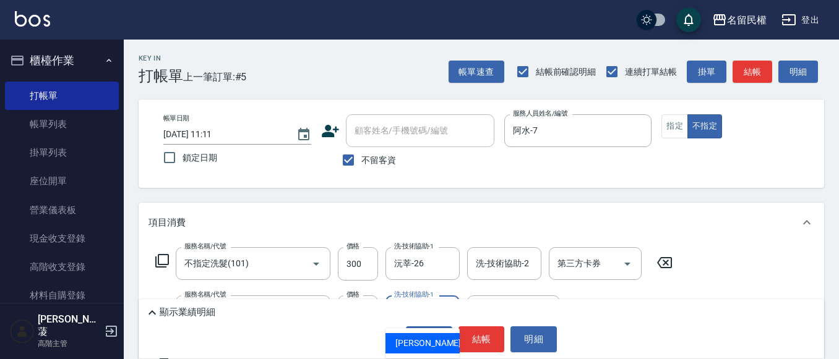
type input "沅莘-26"
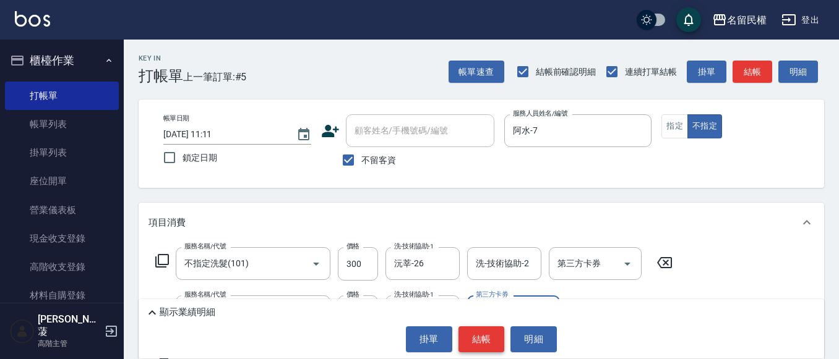
click at [476, 345] on button "結帳" at bounding box center [481, 340] width 46 height 26
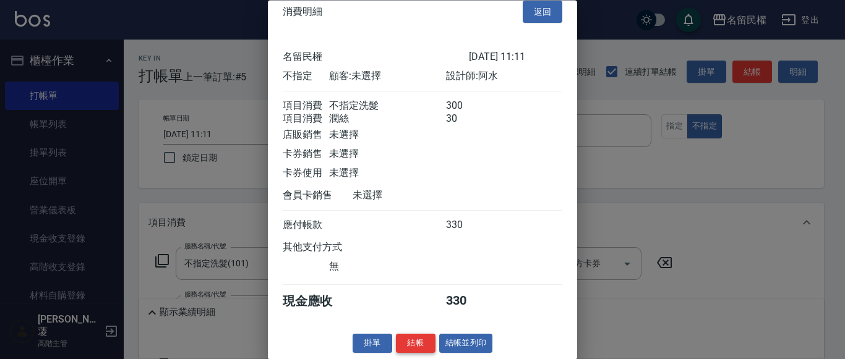
scroll to position [31, 0]
click at [424, 342] on button "結帳" at bounding box center [416, 344] width 40 height 19
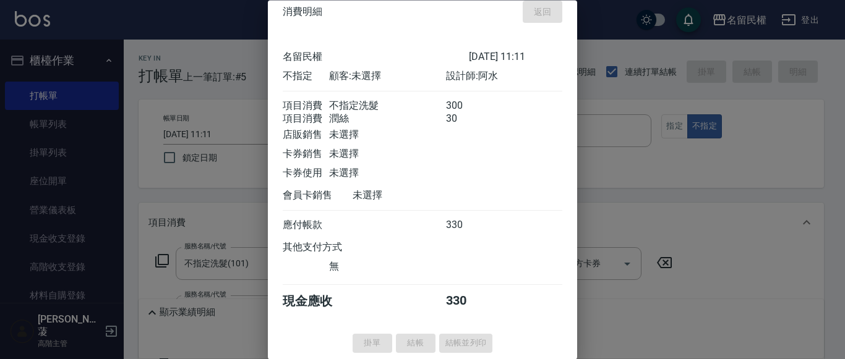
type input "[DATE] 11:31"
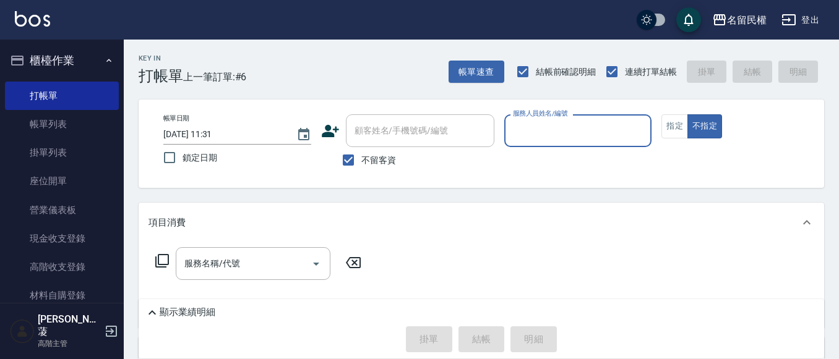
click at [518, 144] on div "服務人員姓名/編號" at bounding box center [578, 130] width 148 height 33
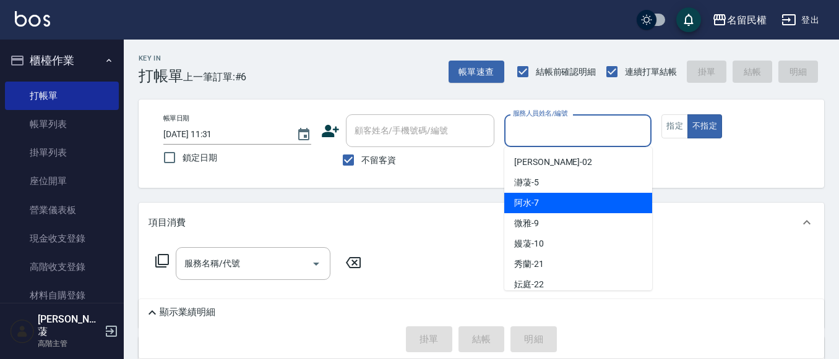
click at [528, 216] on div "微雅 -9" at bounding box center [578, 223] width 148 height 20
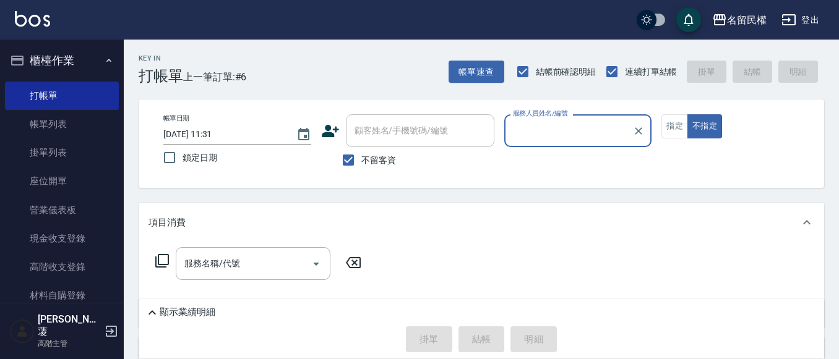
type input "微雅-9"
drag, startPoint x: 673, startPoint y: 129, endPoint x: 503, endPoint y: 182, distance: 178.2
click at [673, 128] on button "指定" at bounding box center [674, 126] width 27 height 24
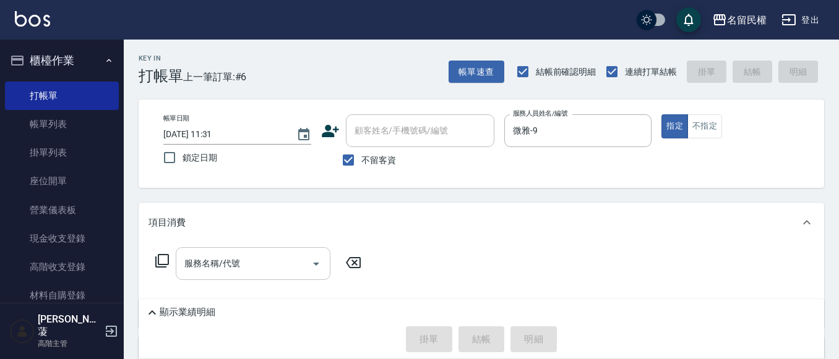
drag, startPoint x: 229, startPoint y: 265, endPoint x: 234, endPoint y: 258, distance: 8.4
click at [231, 264] on input "服務名稱/代號" at bounding box center [243, 264] width 125 height 22
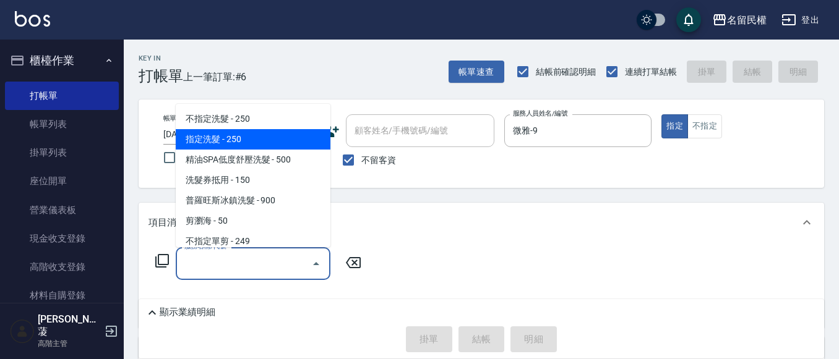
click at [226, 144] on span "指定洗髮 - 250" at bounding box center [253, 139] width 155 height 20
type input "指定洗髮(102)"
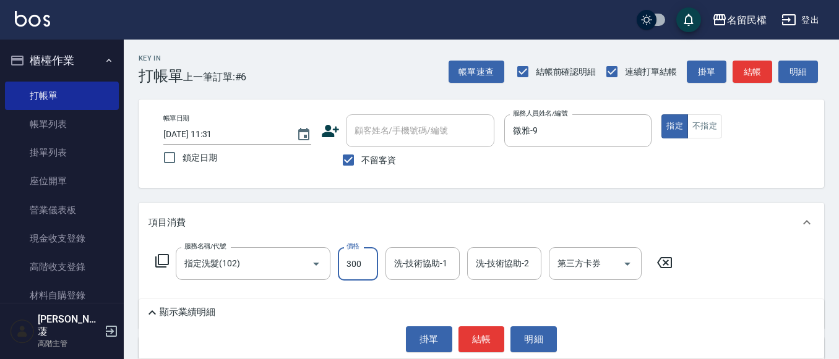
type input "300"
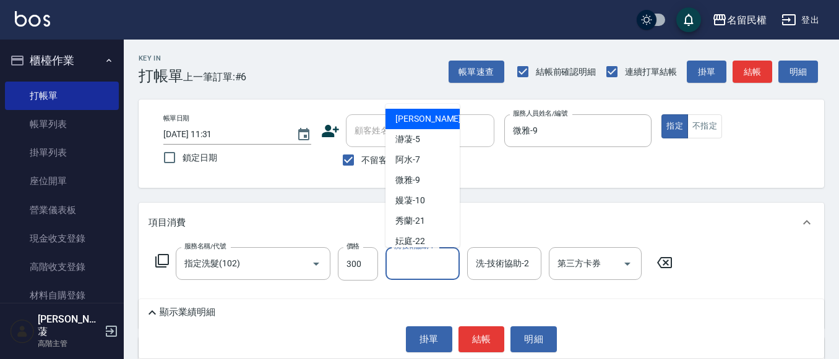
click at [420, 265] on input "洗-技術協助-1" at bounding box center [422, 264] width 63 height 22
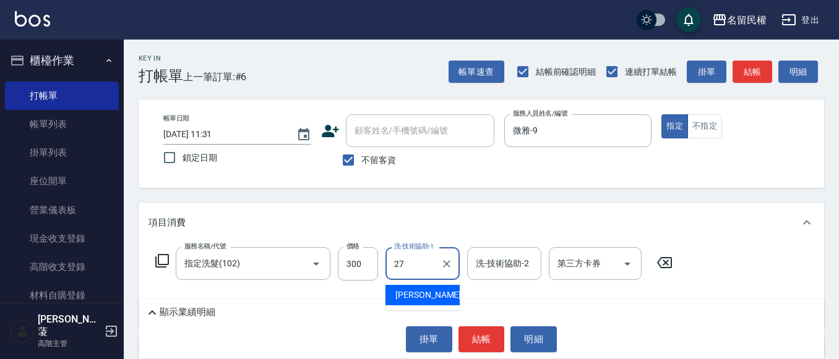
type input "[PERSON_NAME]-27"
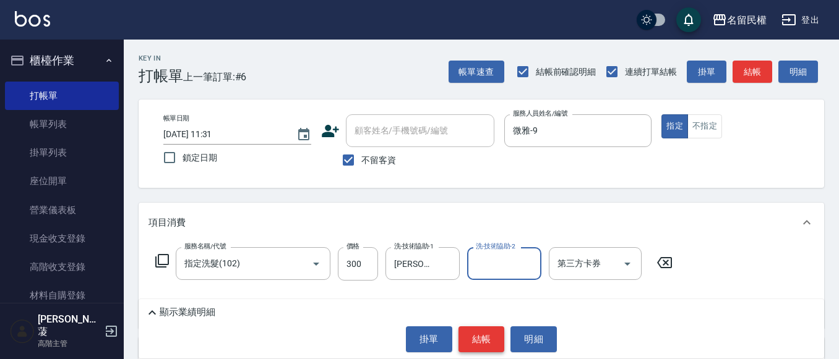
click at [480, 344] on button "結帳" at bounding box center [481, 340] width 46 height 26
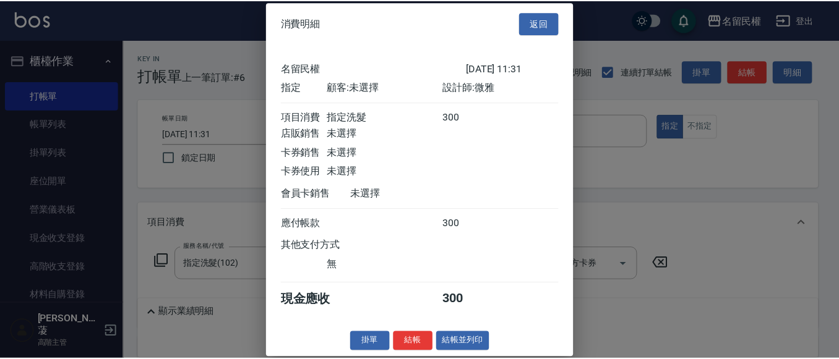
scroll to position [16, 0]
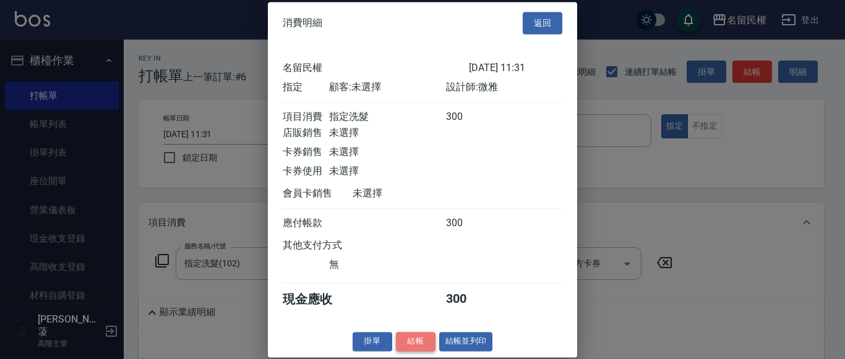
click at [411, 345] on button "結帳" at bounding box center [416, 341] width 40 height 19
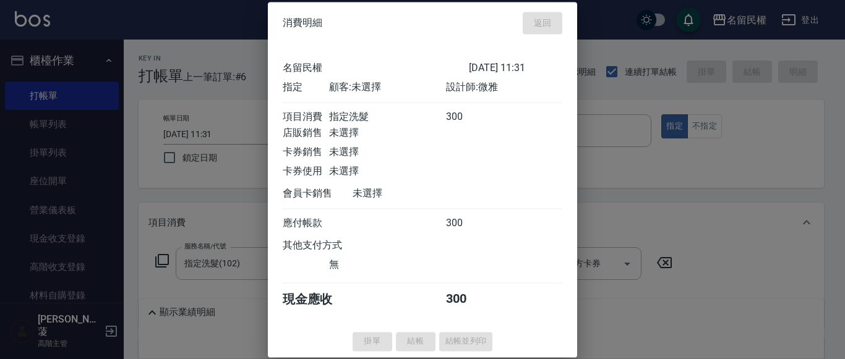
type input "[DATE] 11:53"
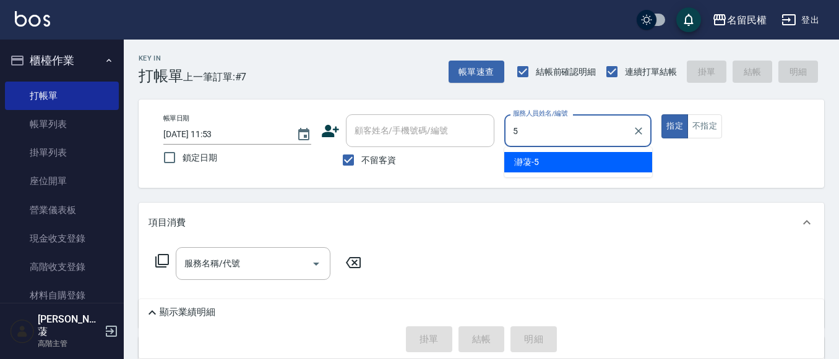
type input "瀞蓤-5"
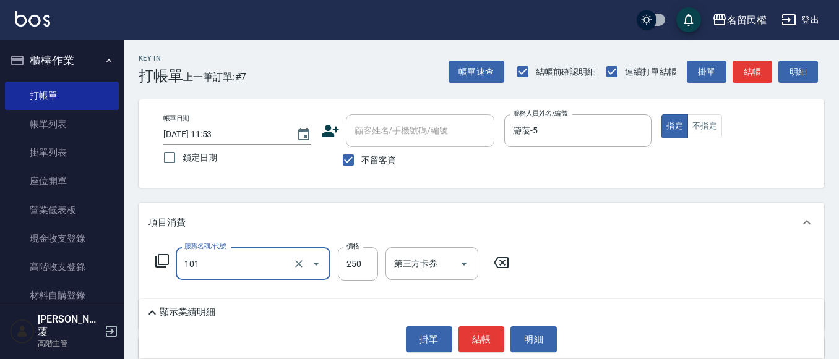
type input "不指定洗髮(101)"
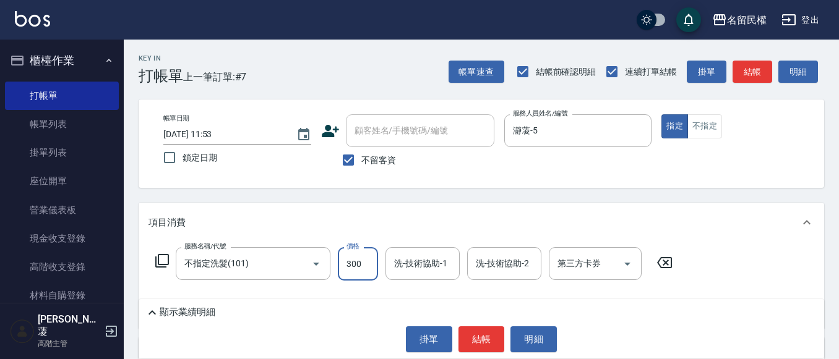
type input "300"
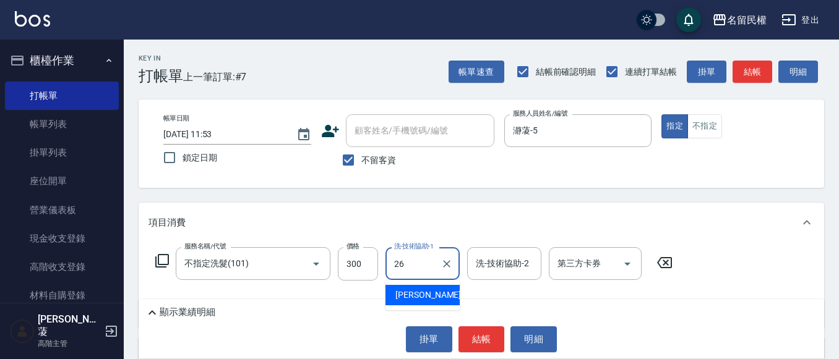
type input "沅莘-26"
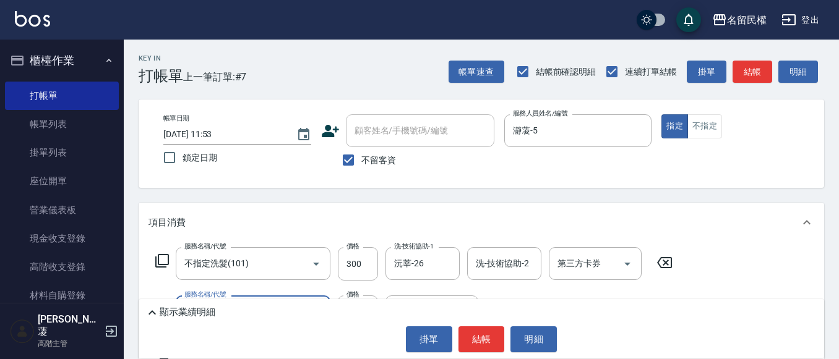
type input "[PERSON_NAME](701)"
type input "300"
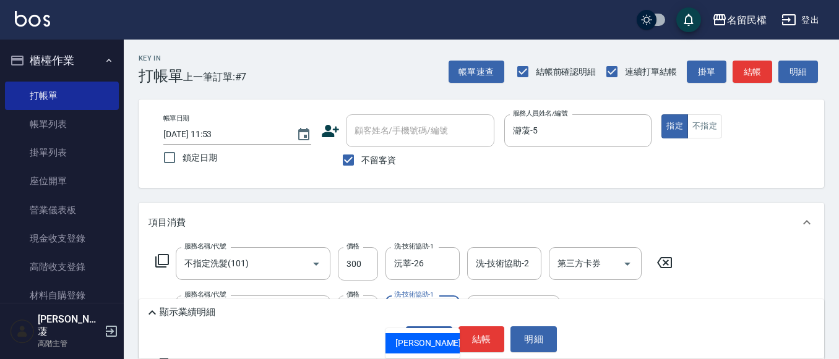
type input "沅莘-26"
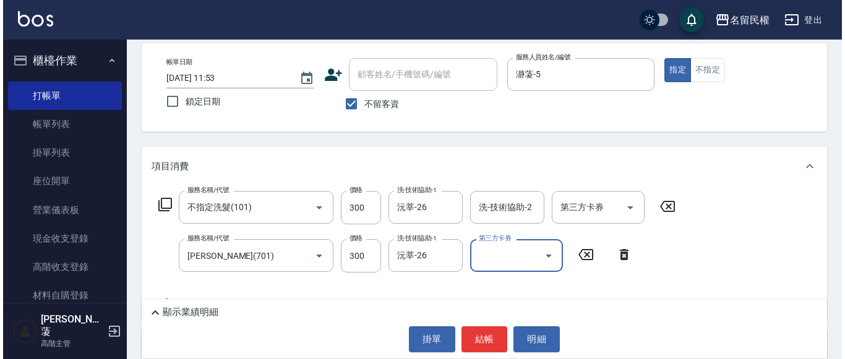
scroll to position [62, 0]
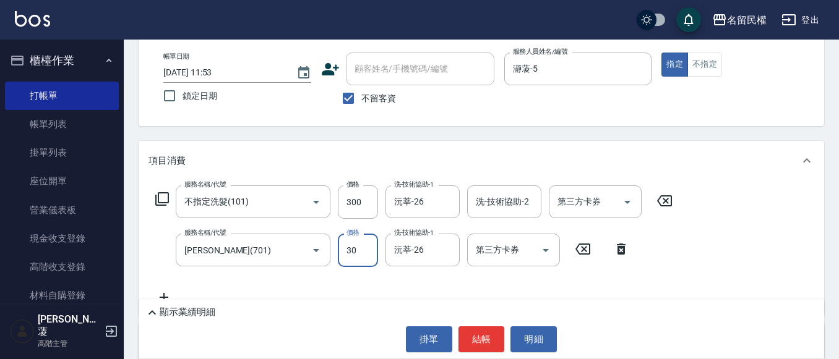
type input "30"
click at [479, 342] on button "結帳" at bounding box center [481, 340] width 46 height 26
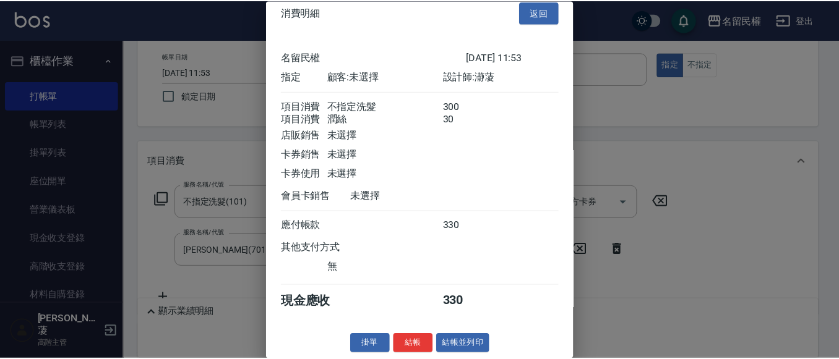
scroll to position [31, 0]
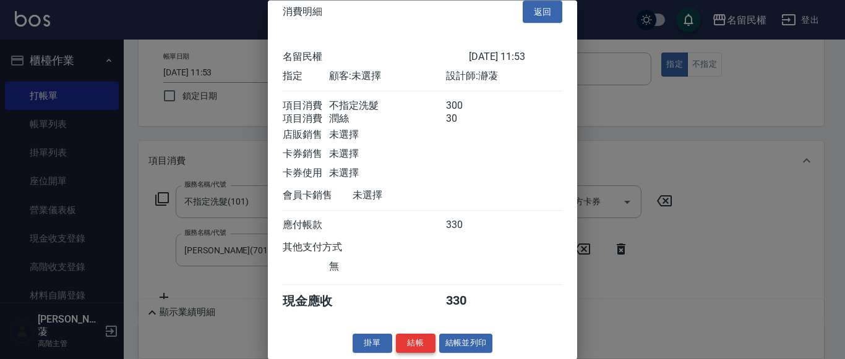
click at [413, 342] on button "結帳" at bounding box center [416, 344] width 40 height 19
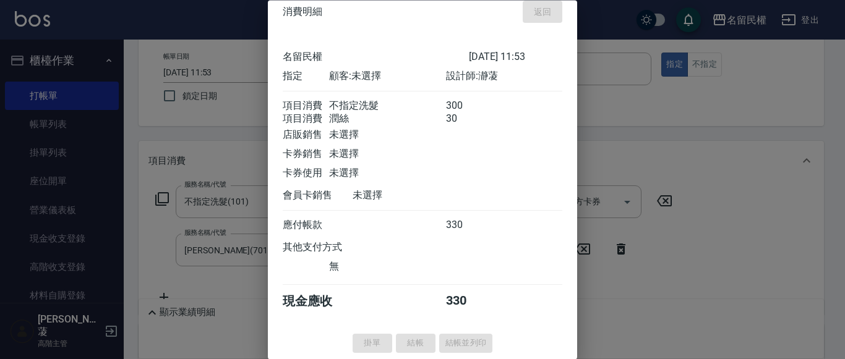
type input "[DATE] 11:54"
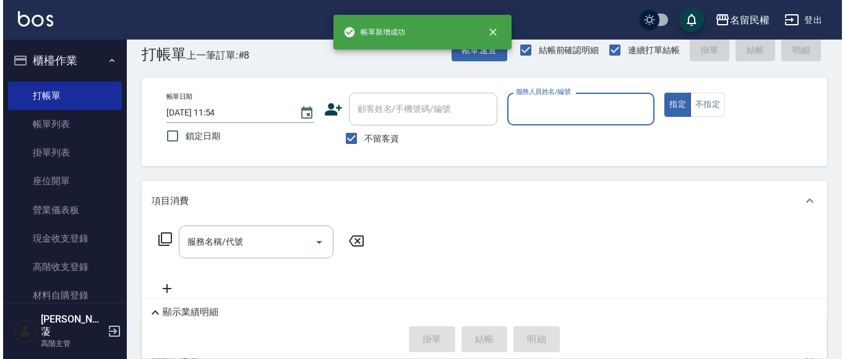
scroll to position [0, 0]
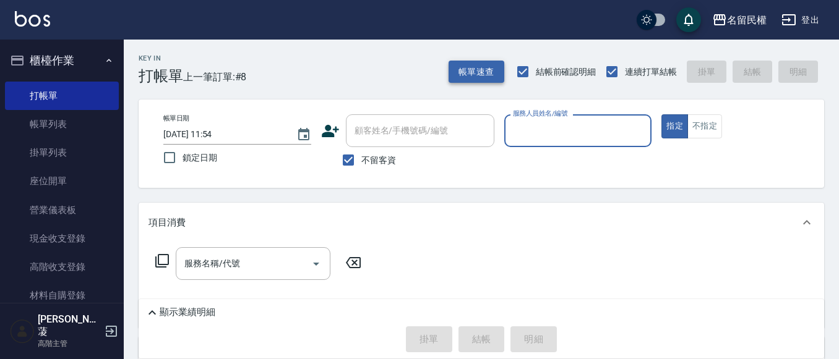
click at [476, 67] on button "帳單速查" at bounding box center [476, 72] width 56 height 23
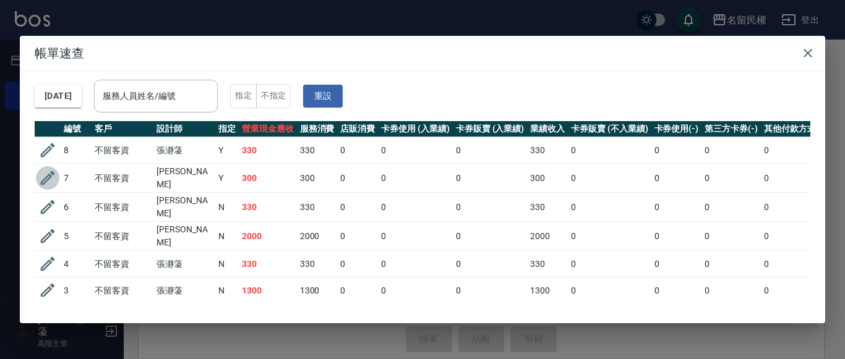
click at [48, 177] on icon "button" at bounding box center [48, 178] width 14 height 14
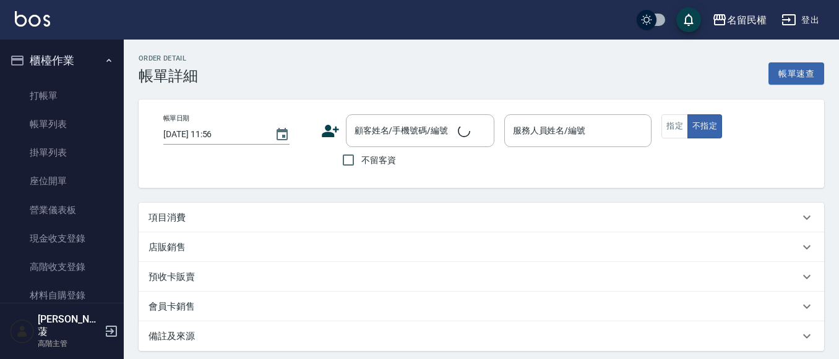
type input "[DATE] 11:31"
checkbox input "true"
type input "微雅-9"
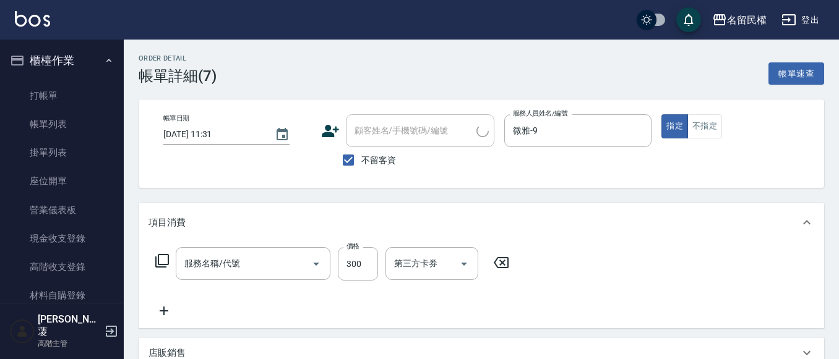
type input "指定洗髮(102)"
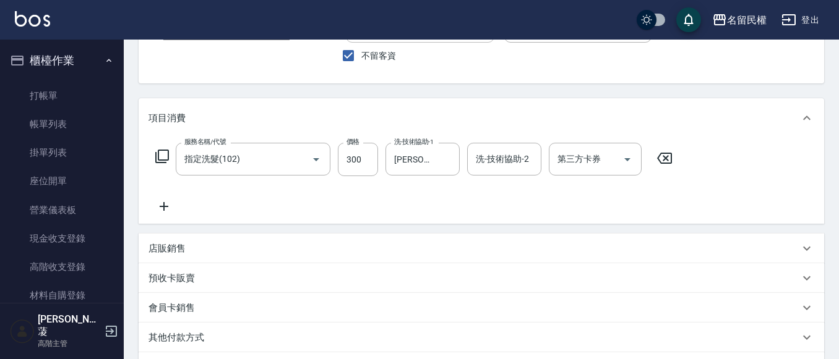
scroll to position [124, 0]
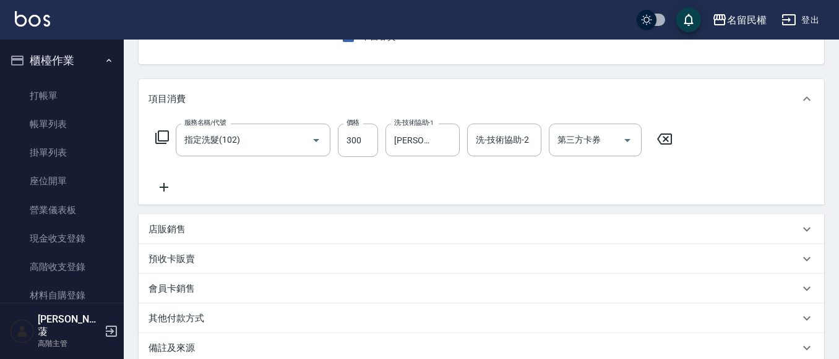
click at [211, 233] on div "店販銷售" at bounding box center [473, 229] width 651 height 13
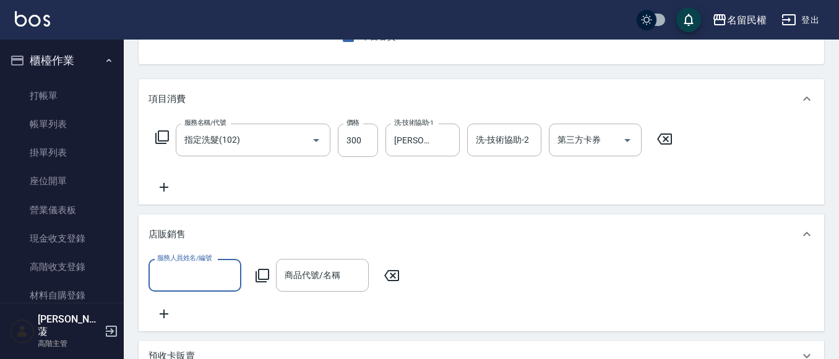
scroll to position [0, 0]
type input "微雅-9"
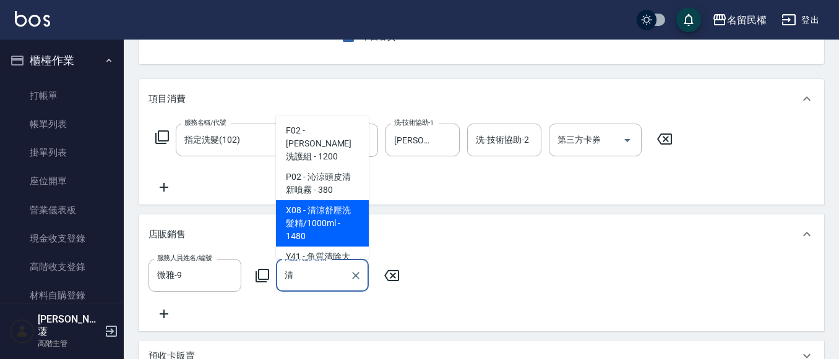
click at [349, 203] on span "X08 - 清涼舒壓洗髮精/1000ml - 1480" at bounding box center [322, 223] width 93 height 46
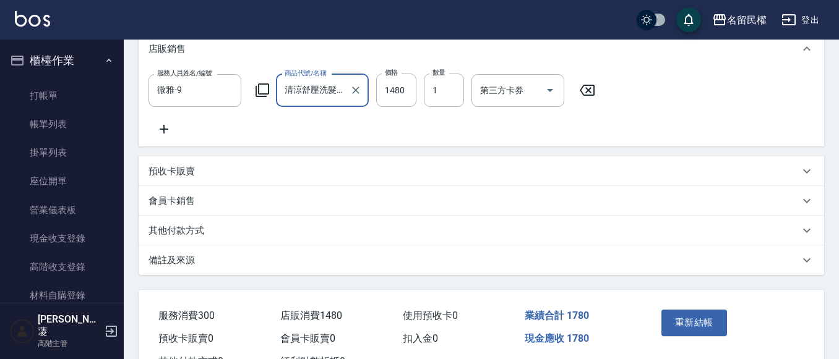
scroll to position [368, 0]
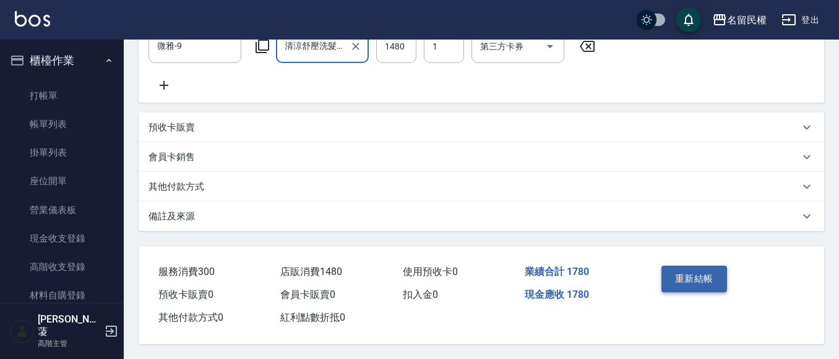
type input "清涼舒壓洗髮精/1000ml"
click at [695, 270] on button "重新結帳" at bounding box center [694, 279] width 66 height 26
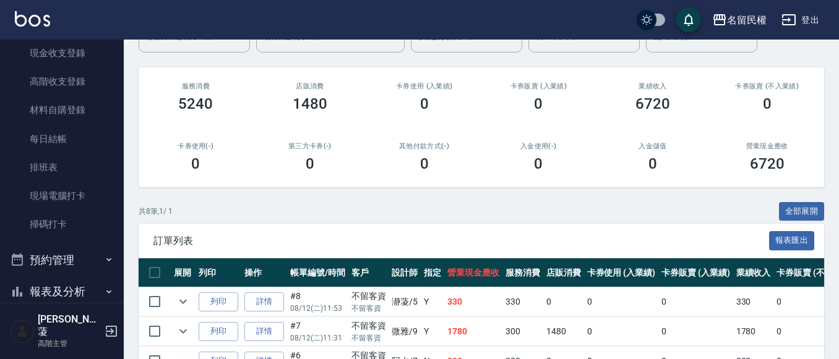
scroll to position [353, 0]
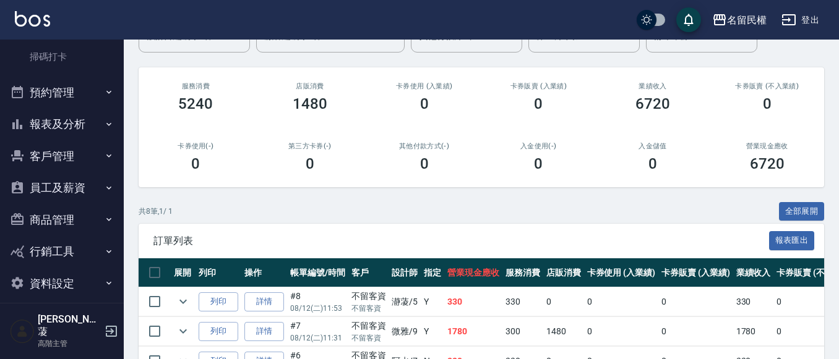
drag, startPoint x: 88, startPoint y: 126, endPoint x: 90, endPoint y: 141, distance: 15.0
click at [88, 126] on button "報表及分析" at bounding box center [62, 124] width 114 height 32
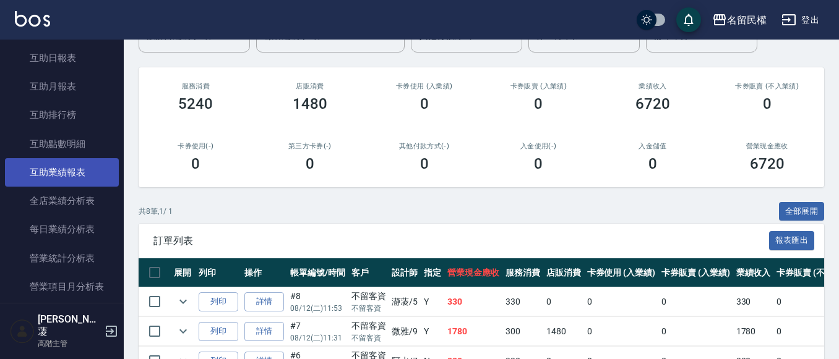
scroll to position [724, 0]
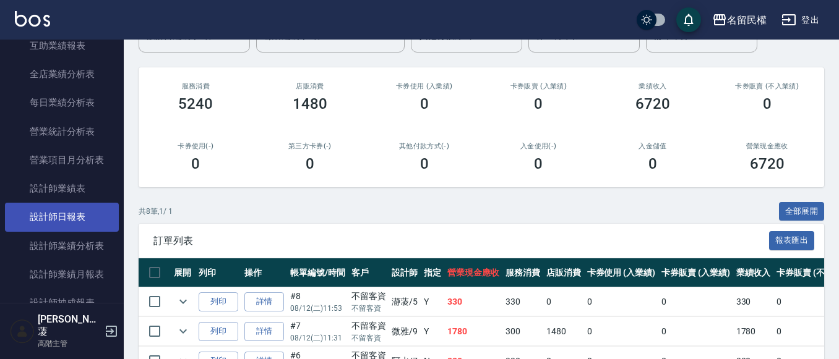
click at [85, 226] on link "設計師日報表" at bounding box center [62, 217] width 114 height 28
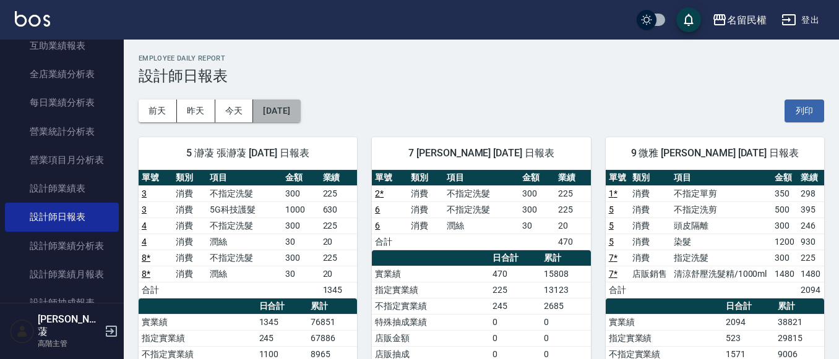
click at [300, 115] on button "[DATE]" at bounding box center [276, 111] width 47 height 23
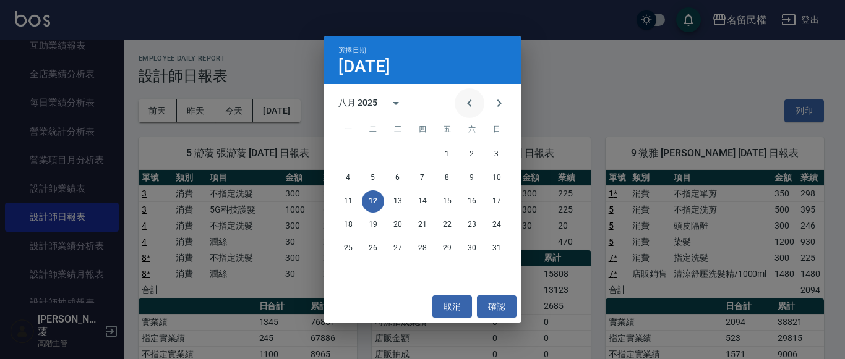
click at [466, 104] on icon "Previous month" at bounding box center [469, 103] width 15 height 15
click at [479, 172] on button "12" at bounding box center [472, 178] width 22 height 22
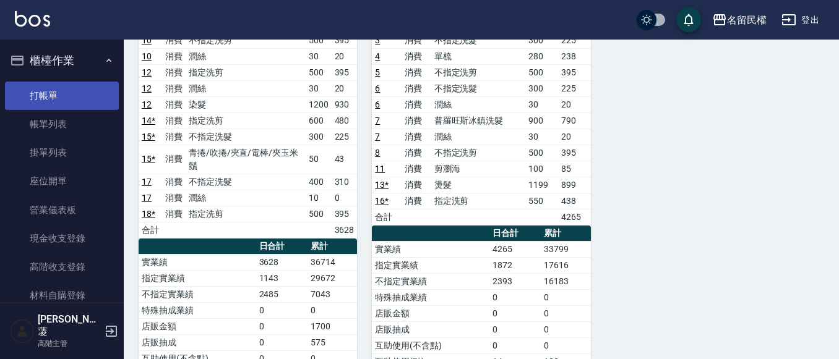
scroll to position [62, 0]
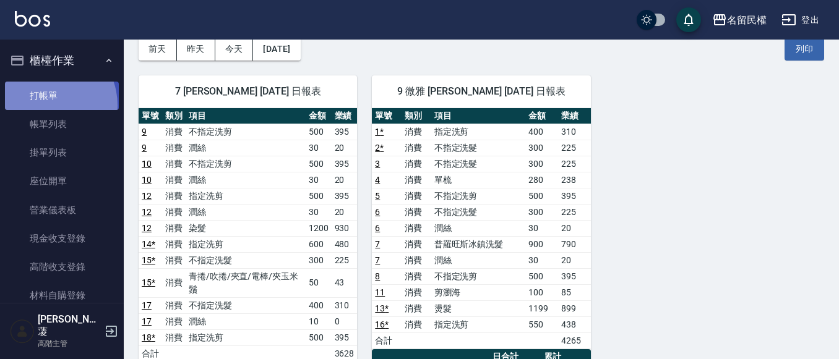
click at [45, 105] on link "打帳單" at bounding box center [62, 96] width 114 height 28
